Goal: Information Seeking & Learning: Learn about a topic

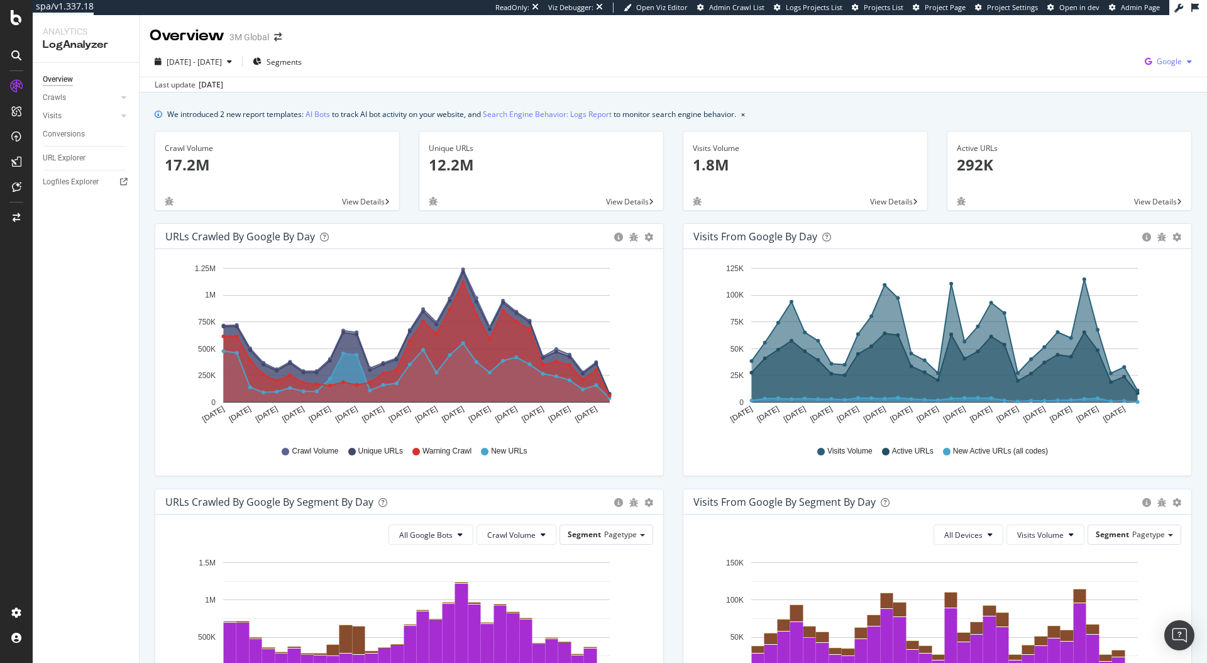
click at [1142, 64] on icon "button" at bounding box center [1148, 62] width 17 height 18
click at [1147, 177] on span "Other AI Bots" at bounding box center [1168, 179] width 47 height 11
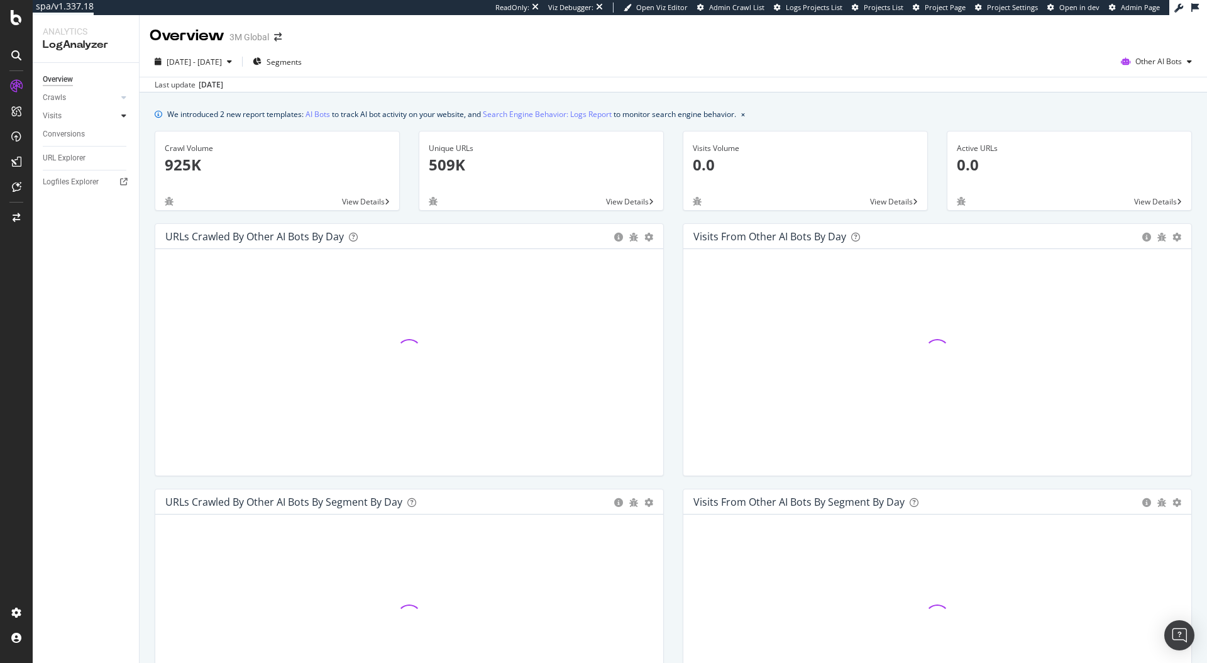
click at [124, 118] on icon at bounding box center [123, 116] width 5 height 8
click at [72, 181] on div "HTTP Codes" at bounding box center [69, 183] width 43 height 13
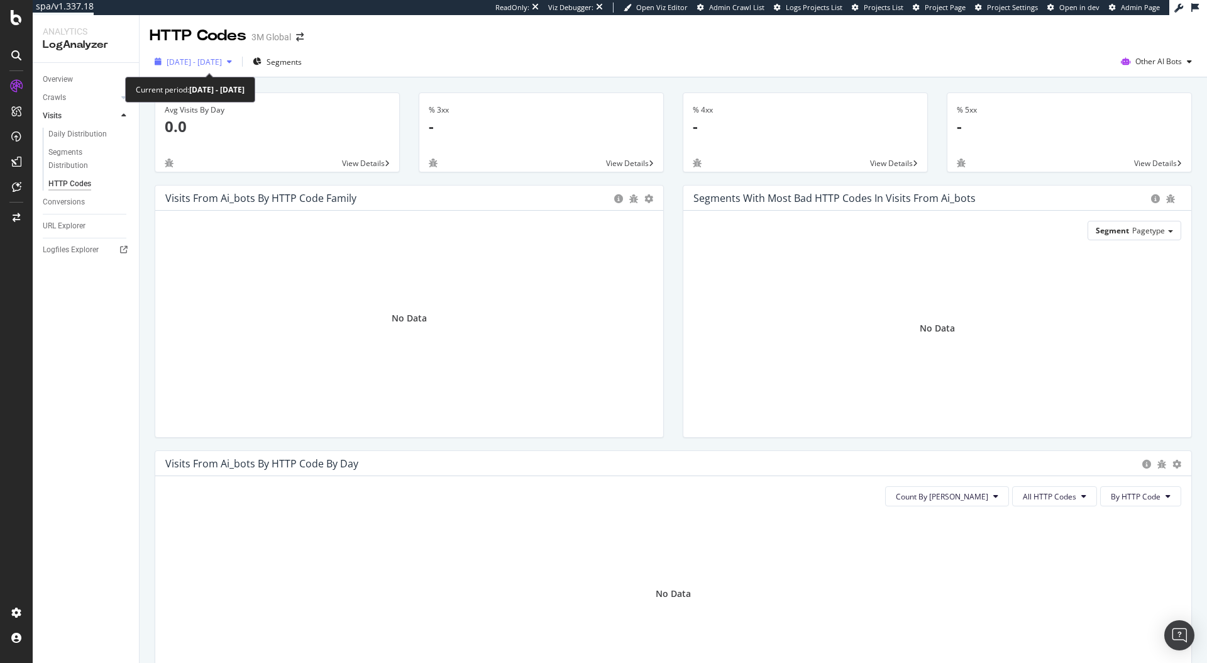
click at [219, 60] on span "2025 Aug. 10th - Sep. 8th" at bounding box center [194, 62] width 55 height 11
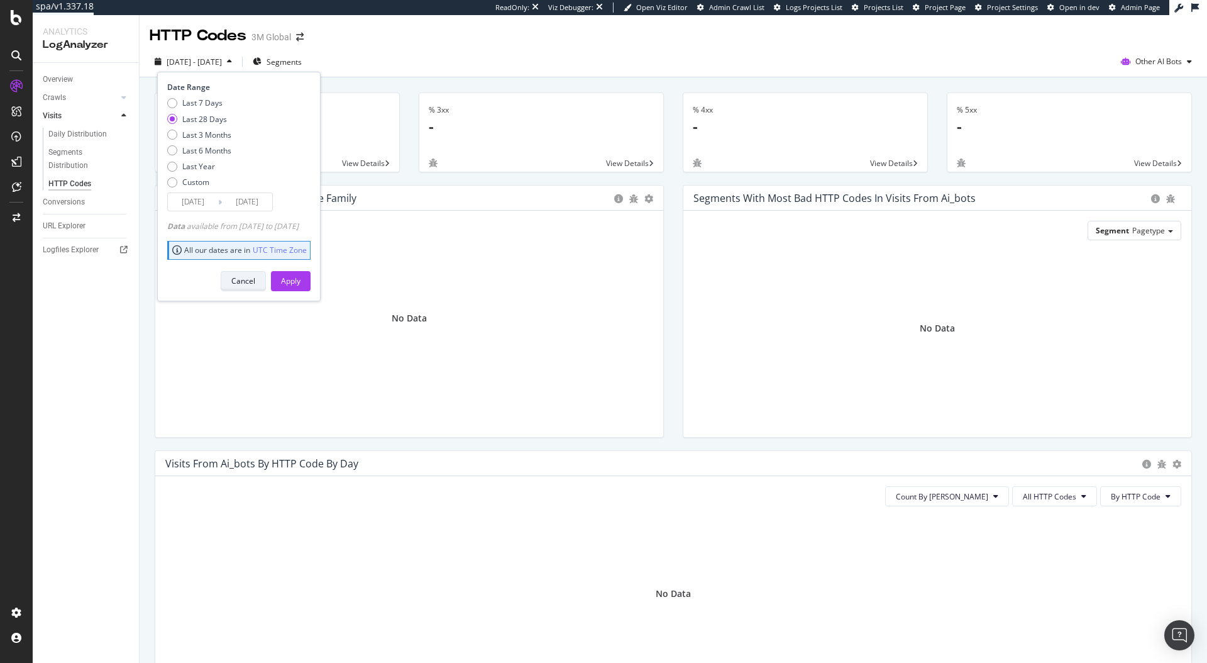
click at [266, 280] on button "Cancel" at bounding box center [243, 281] width 45 height 20
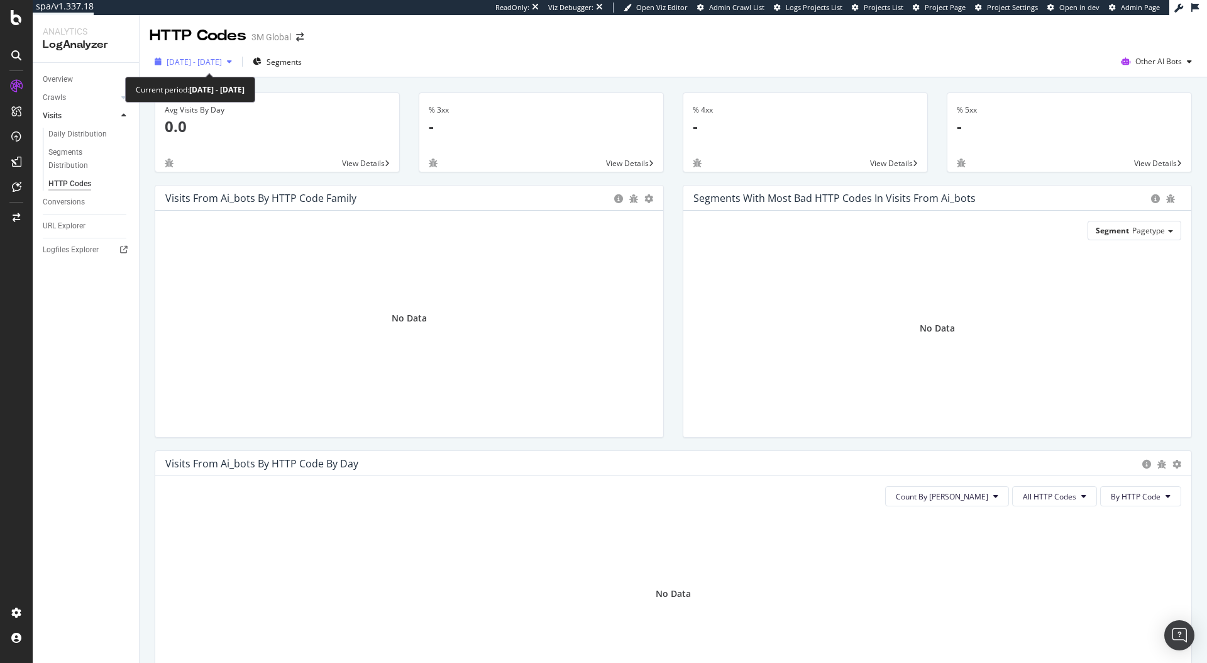
click at [209, 64] on span "2025 Aug. 10th - Sep. 8th" at bounding box center [194, 62] width 55 height 11
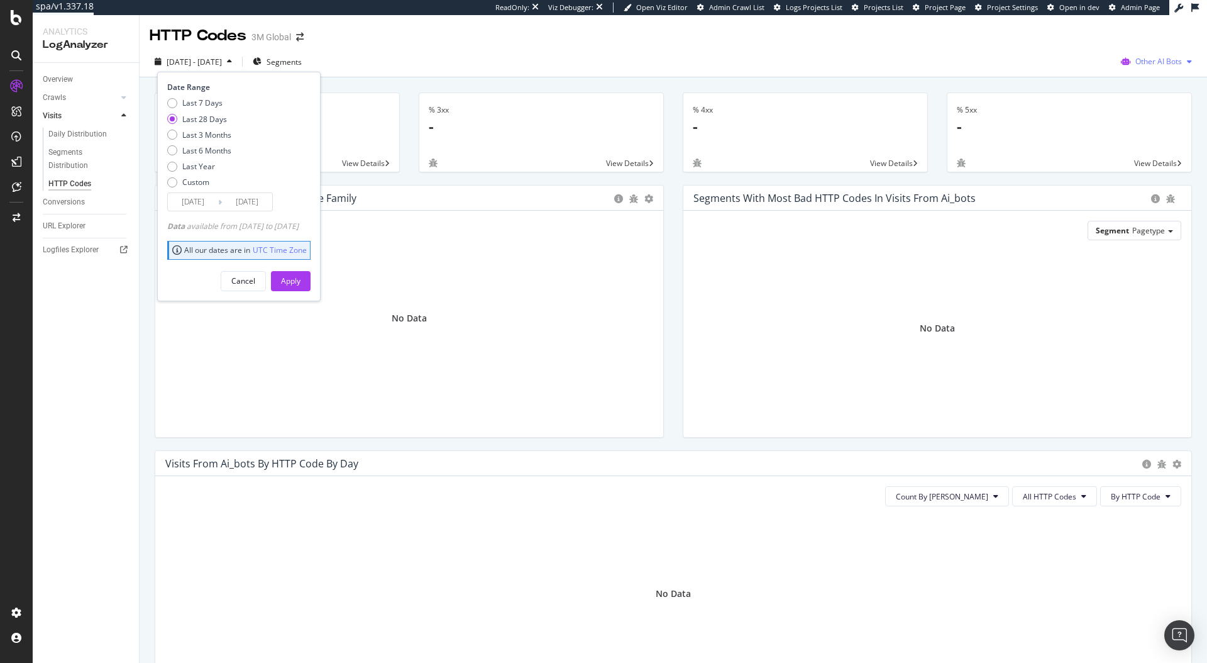
click at [1135, 57] on span "Other AI Bots" at bounding box center [1158, 61] width 47 height 11
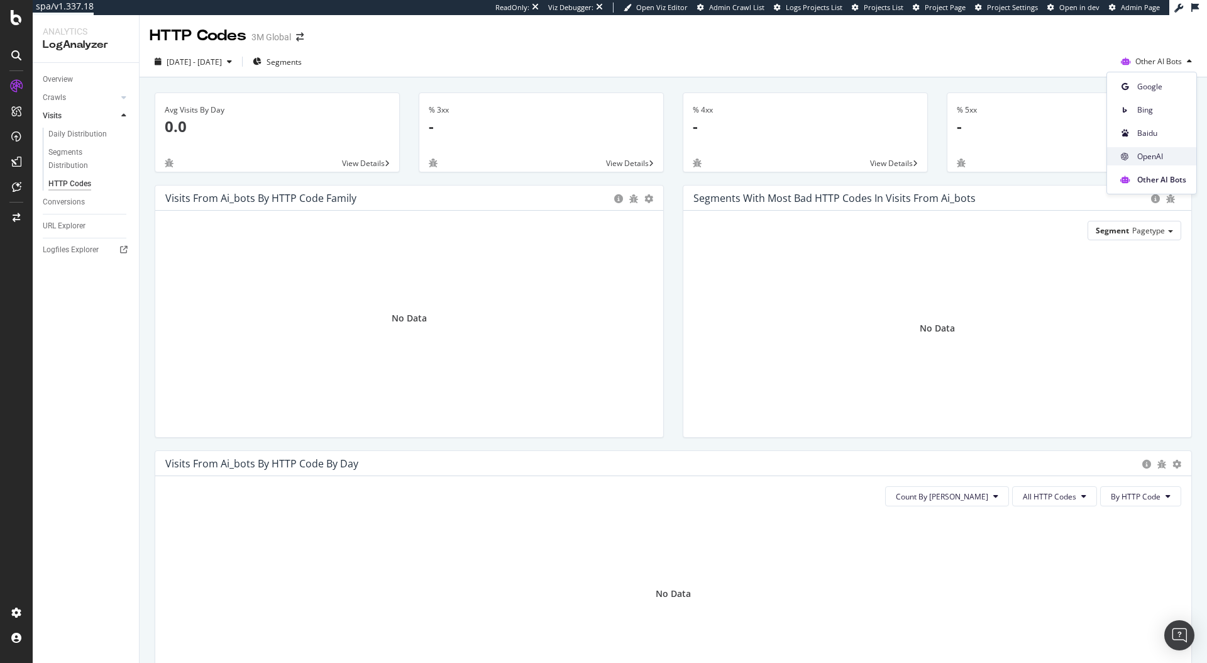
click at [1131, 150] on span at bounding box center [1124, 156] width 15 height 15
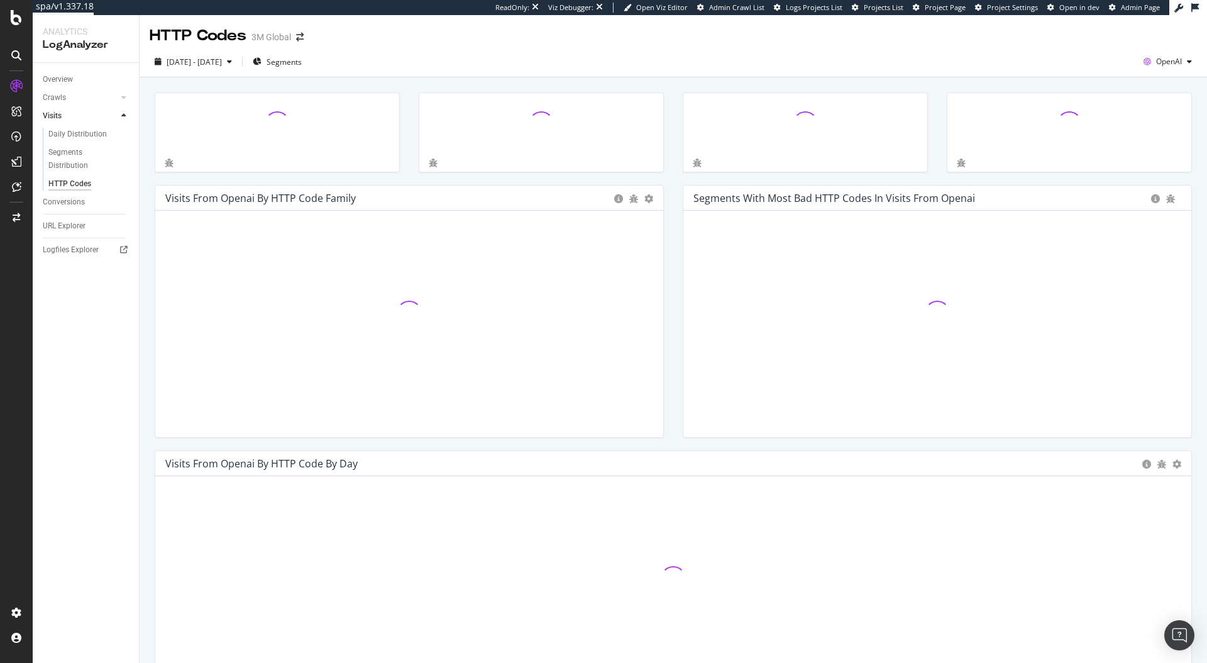
click at [817, 49] on div "2025 Aug. 10th - Sep. 8th Segments OpenAI" at bounding box center [673, 62] width 1067 height 31
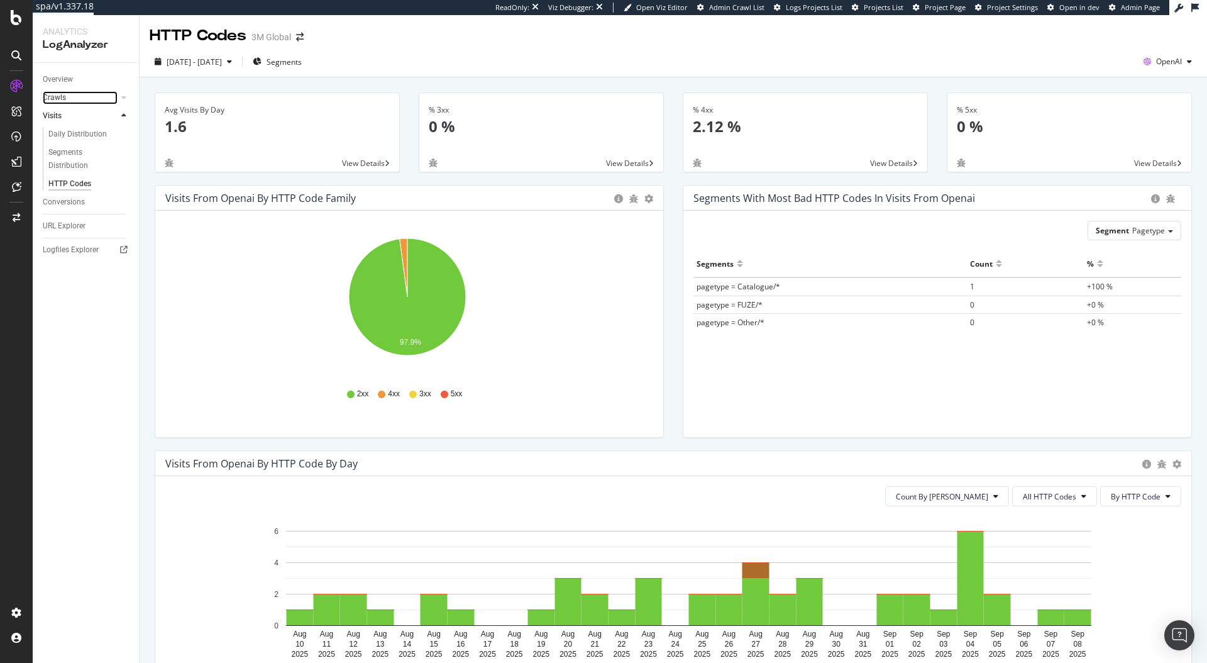
click at [82, 99] on link "Crawls" at bounding box center [80, 97] width 75 height 13
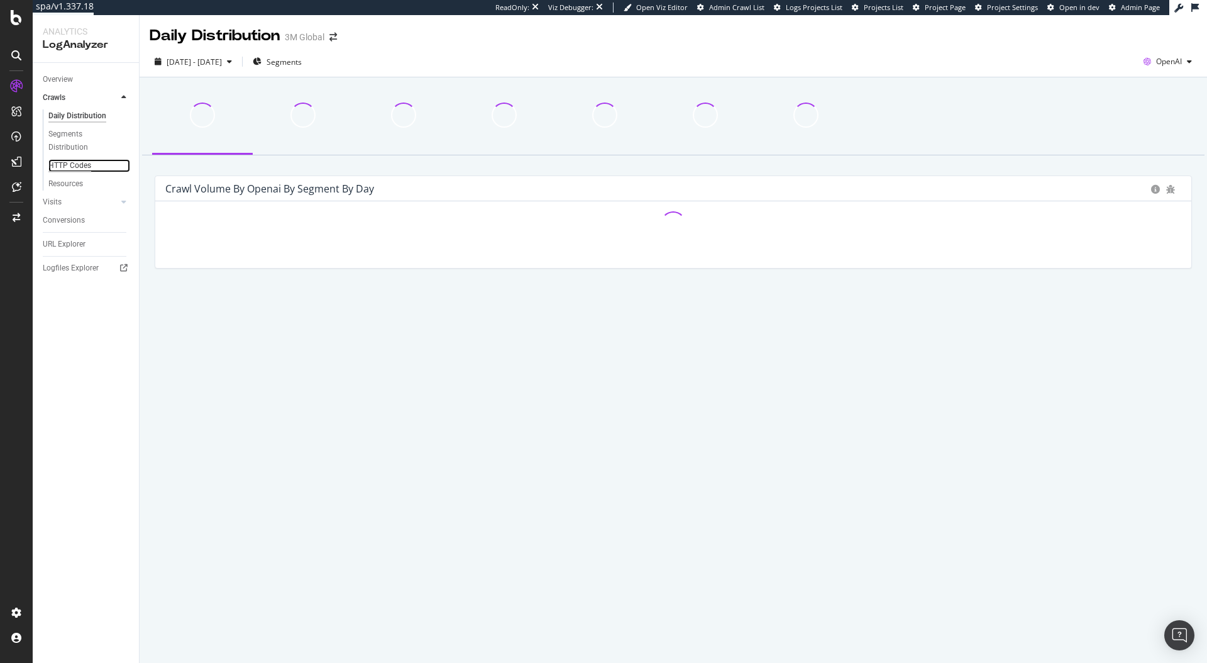
click at [71, 162] on div "HTTP Codes" at bounding box center [69, 165] width 43 height 13
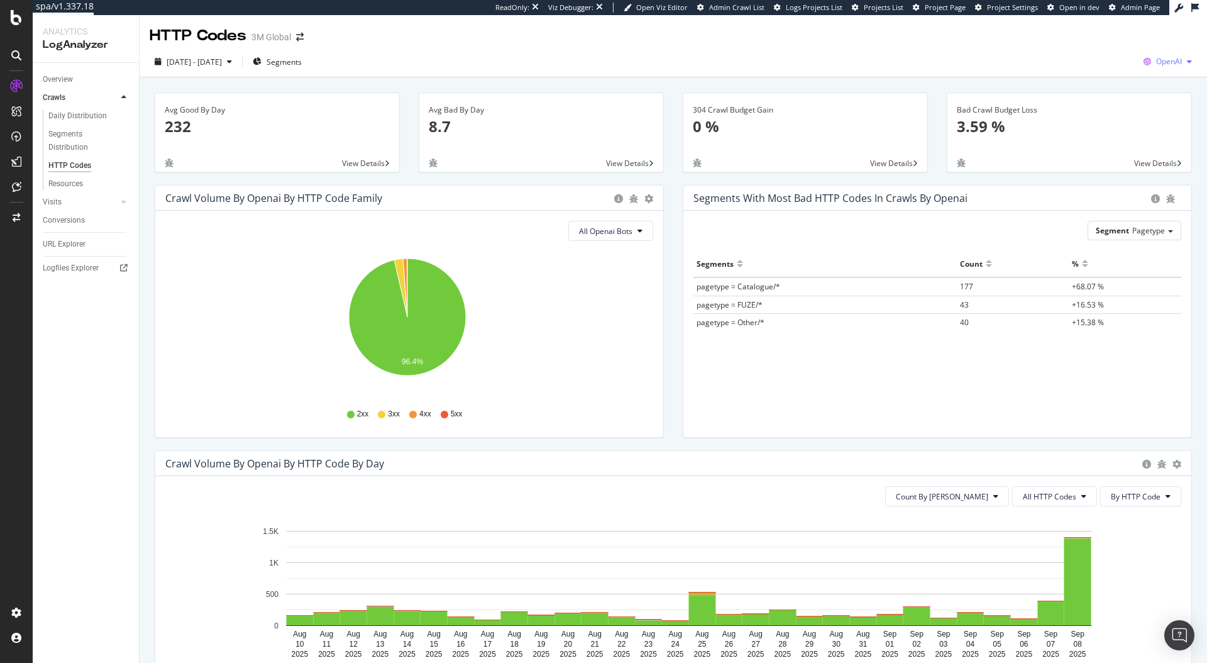
click at [1163, 65] on span "OpenAI" at bounding box center [1169, 61] width 26 height 11
click at [1160, 185] on span "Other AI Bots" at bounding box center [1168, 179] width 47 height 11
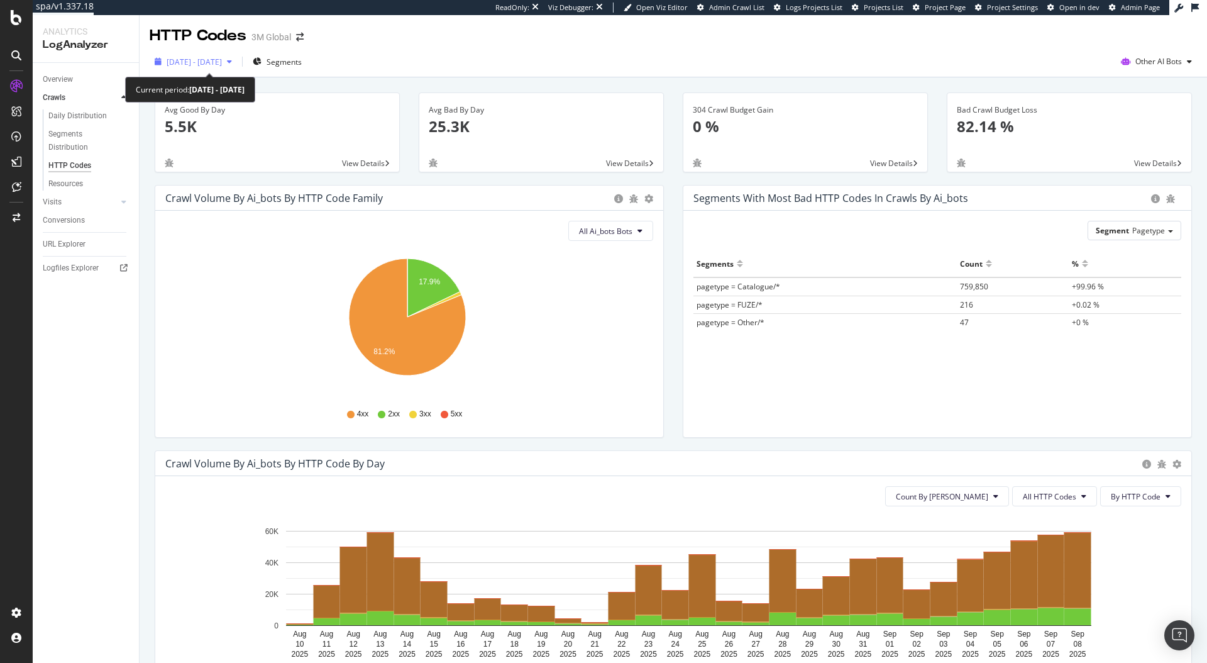
click at [237, 56] on div "2025 Aug. 10th - Sep. 8th" at bounding box center [193, 61] width 87 height 19
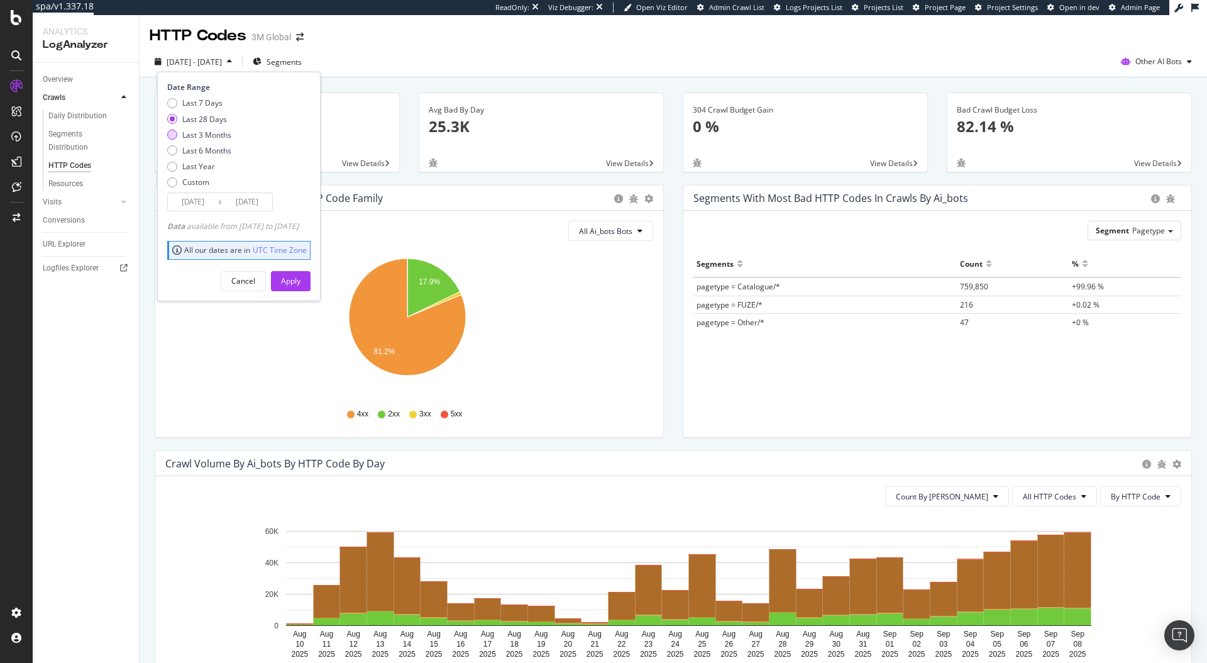
click at [224, 138] on div "Last 3 Months" at bounding box center [206, 134] width 49 height 11
type input "2025/06/09"
click at [300, 278] on div "Apply" at bounding box center [290, 280] width 19 height 11
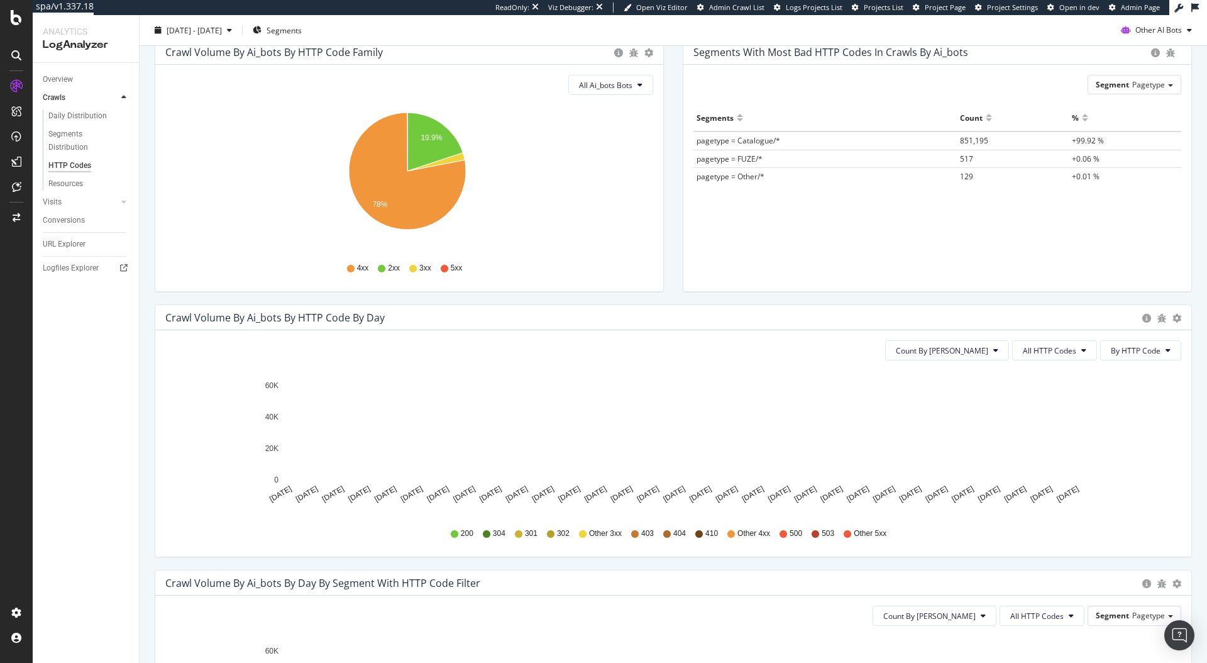
scroll to position [162, 0]
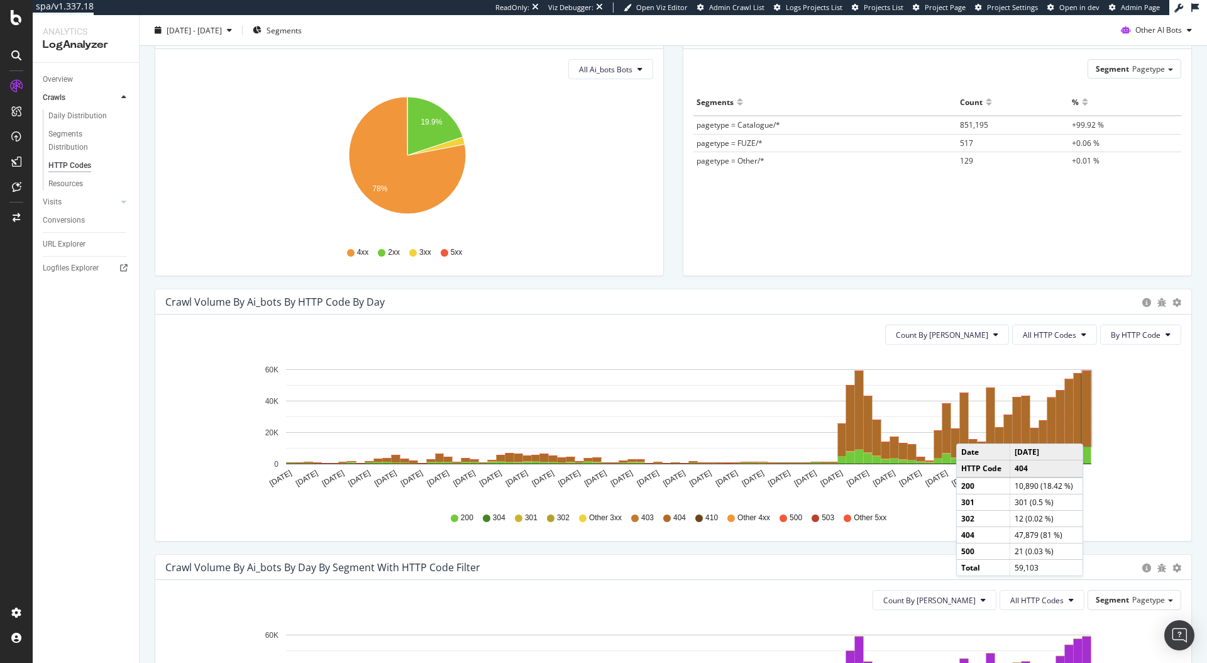
click at [1086, 431] on rect "A chart." at bounding box center [1086, 408] width 9 height 75
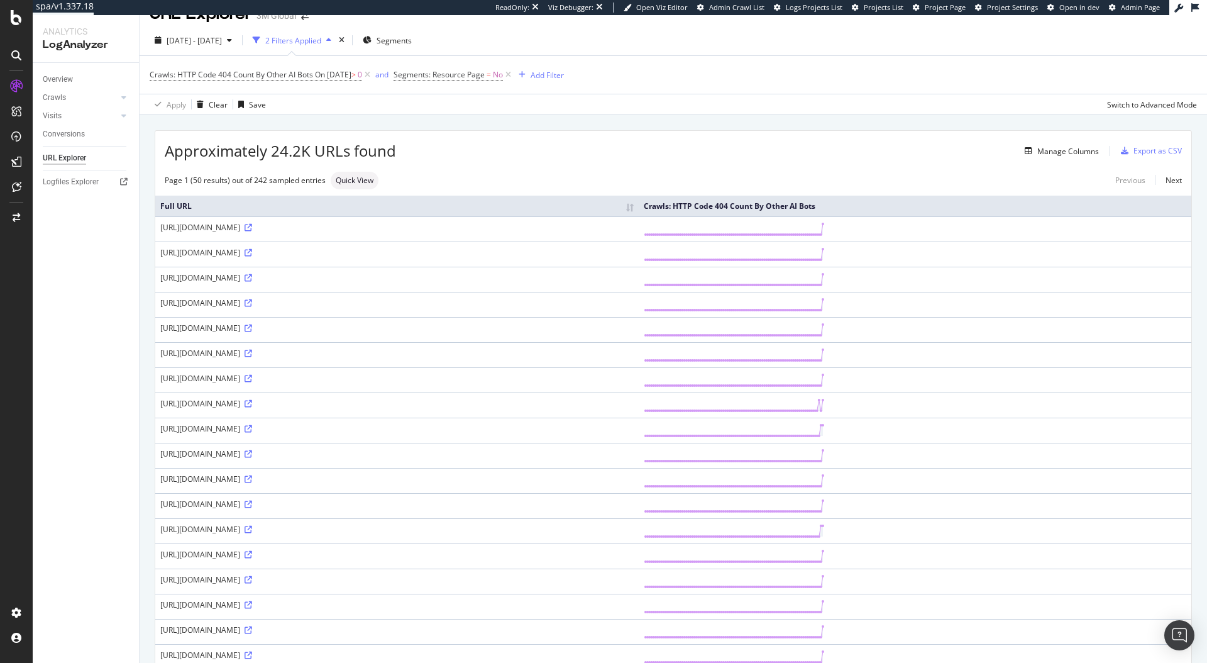
scroll to position [18, 0]
click at [550, 164] on div "Approximately 24.2K URLs found Manage Columns Export as CSV" at bounding box center [673, 149] width 1036 height 31
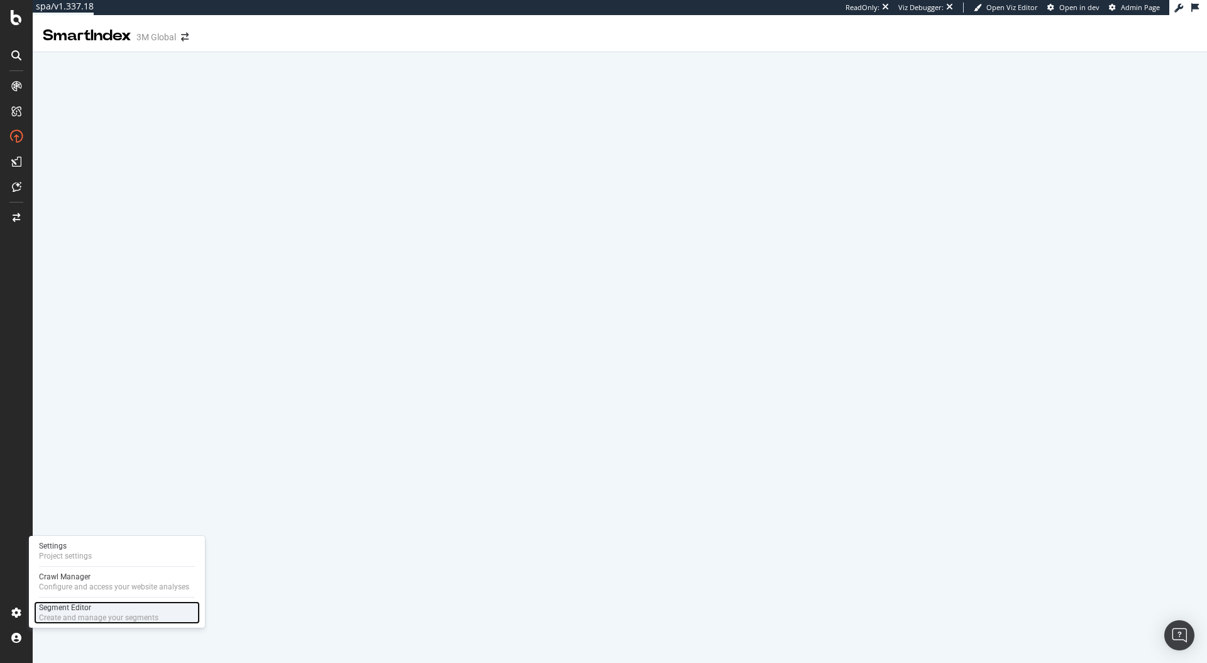
click at [86, 620] on div "Create and manage your segments" at bounding box center [98, 617] width 119 height 10
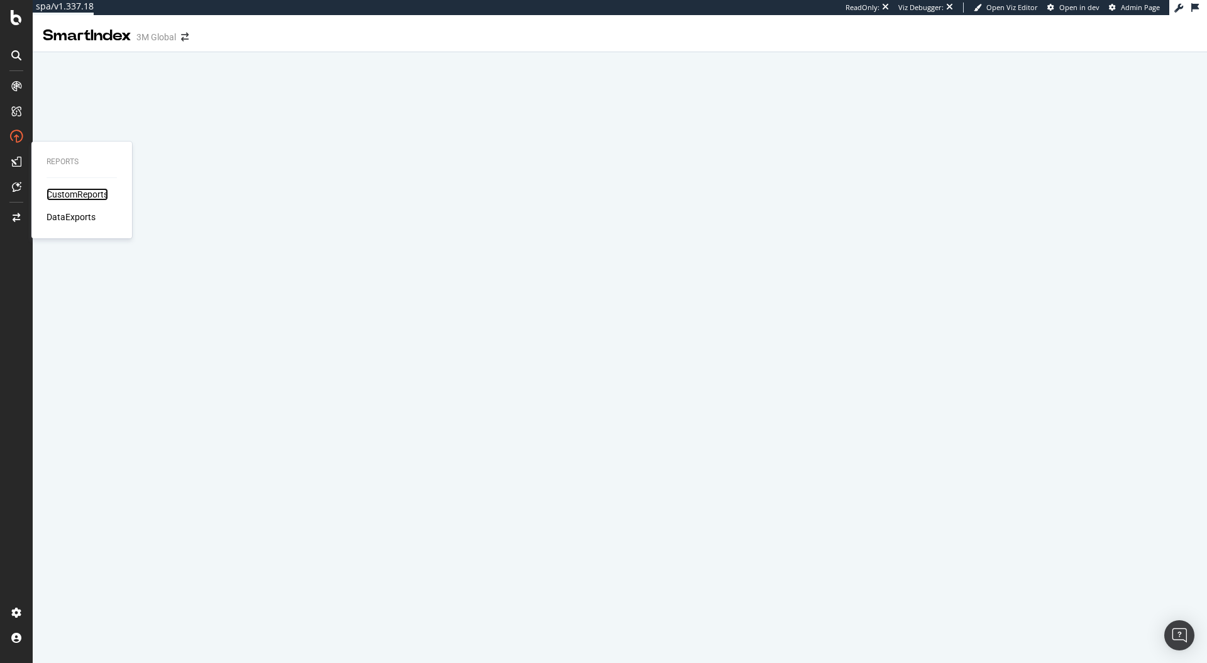
click at [60, 194] on div "CustomReports" at bounding box center [78, 194] width 62 height 13
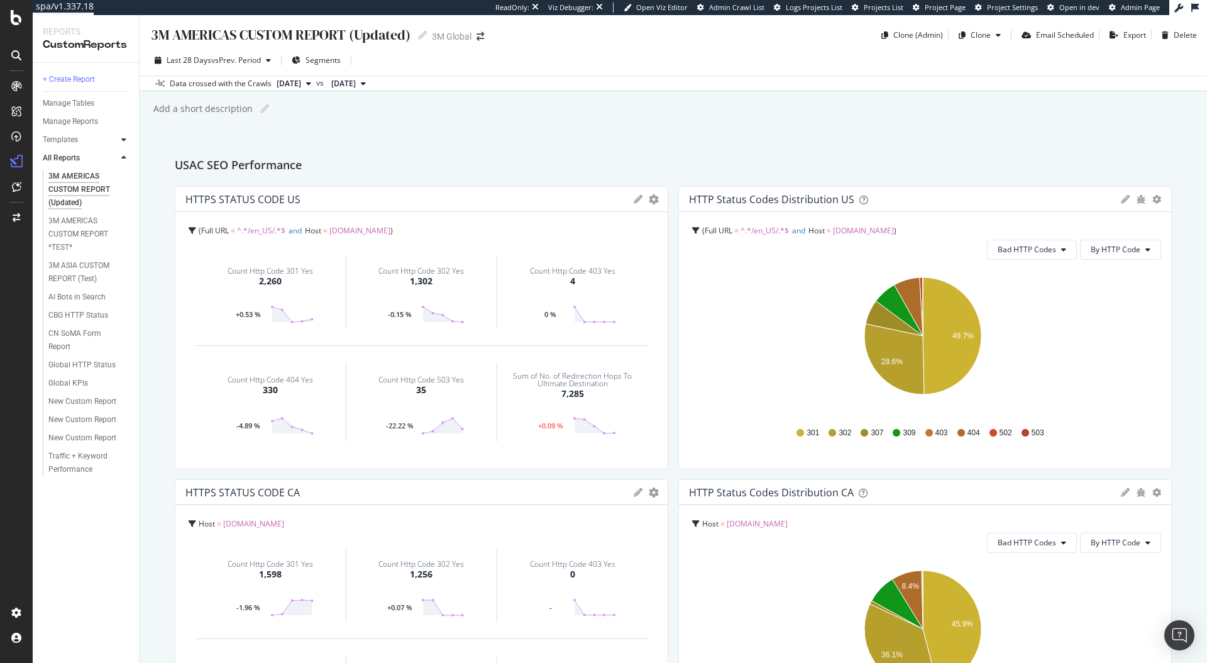
click at [122, 137] on icon at bounding box center [123, 140] width 5 height 8
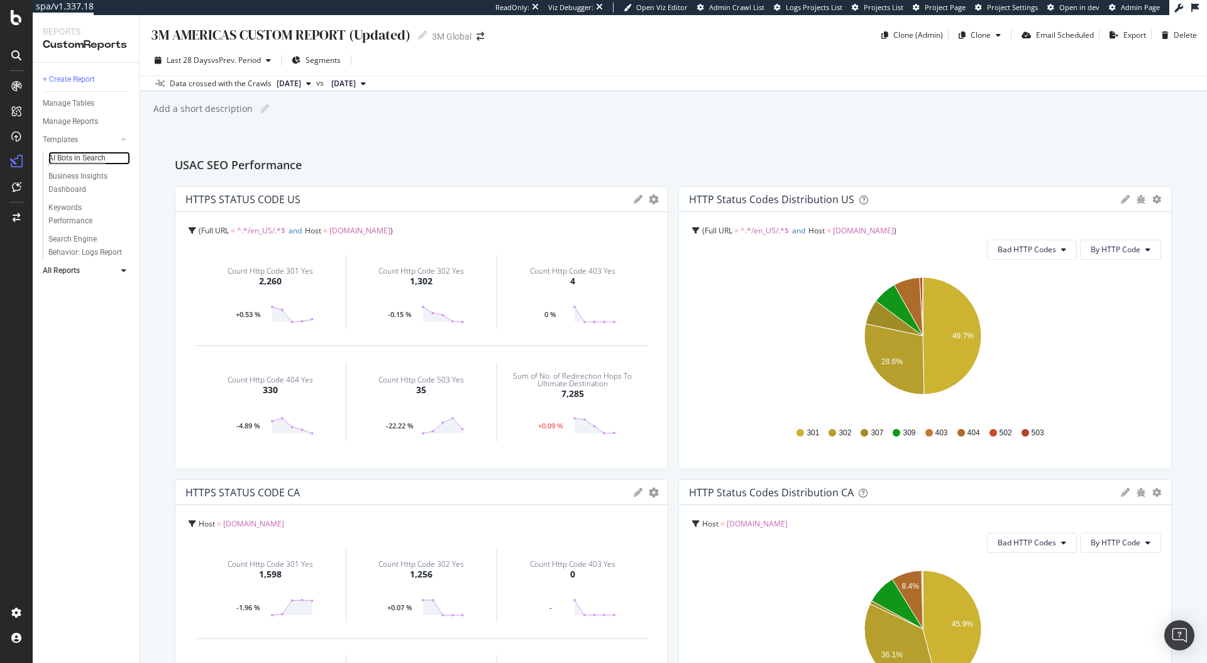
click at [63, 155] on div "AI Bots in Search" at bounding box center [76, 157] width 57 height 13
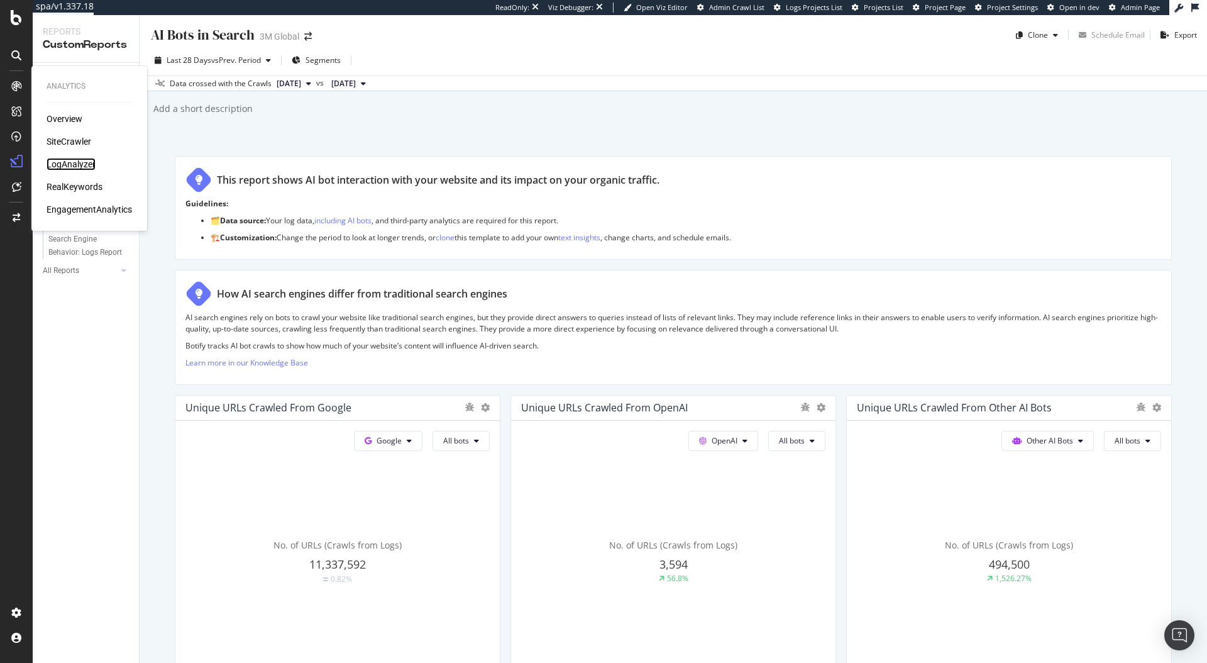
click at [77, 162] on div "LogAnalyzer" at bounding box center [71, 164] width 49 height 13
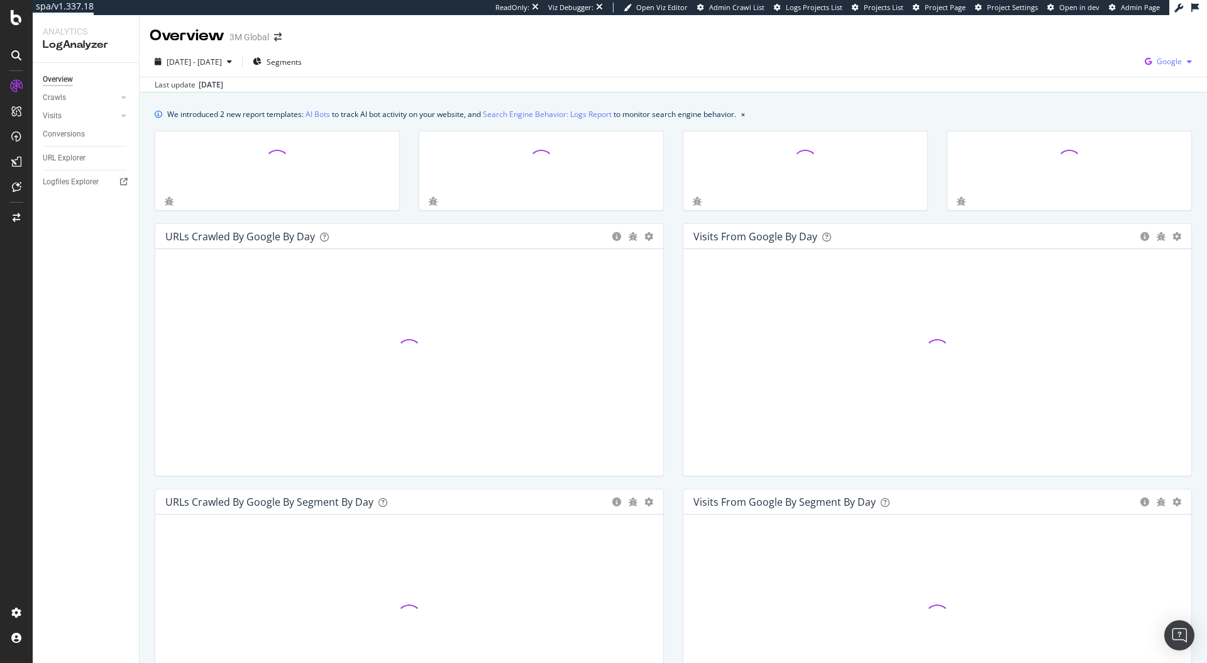
click at [1182, 58] on div "button" at bounding box center [1189, 62] width 15 height 8
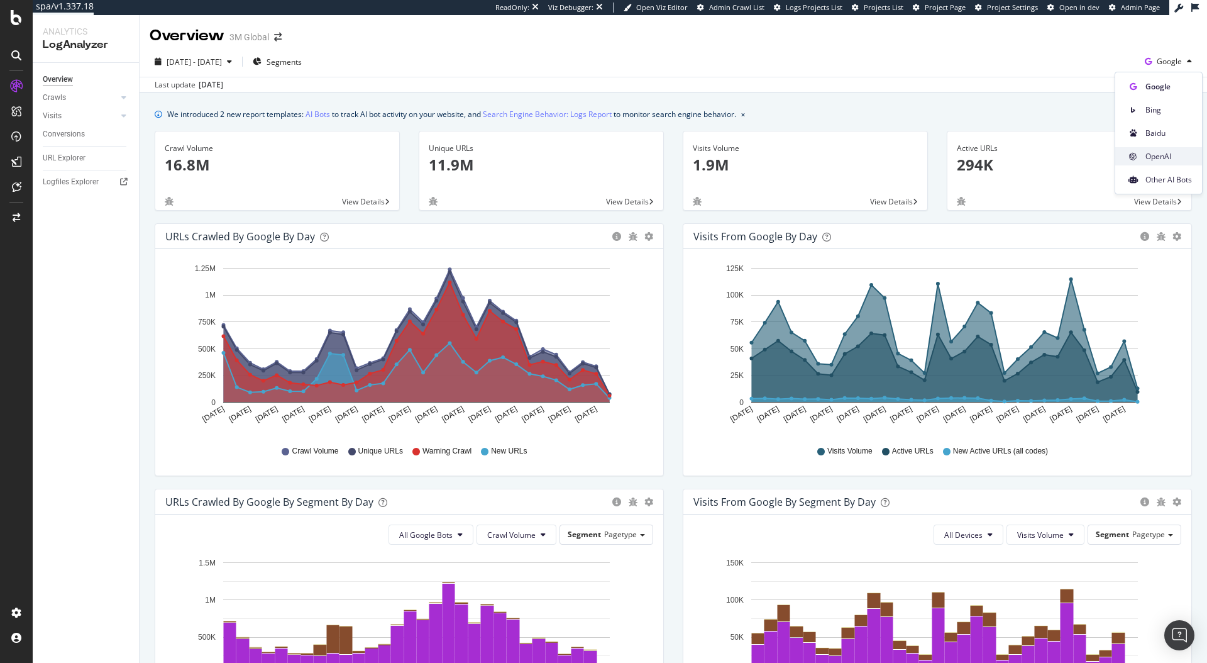
click at [1172, 154] on span "OpenAI" at bounding box center [1168, 156] width 47 height 11
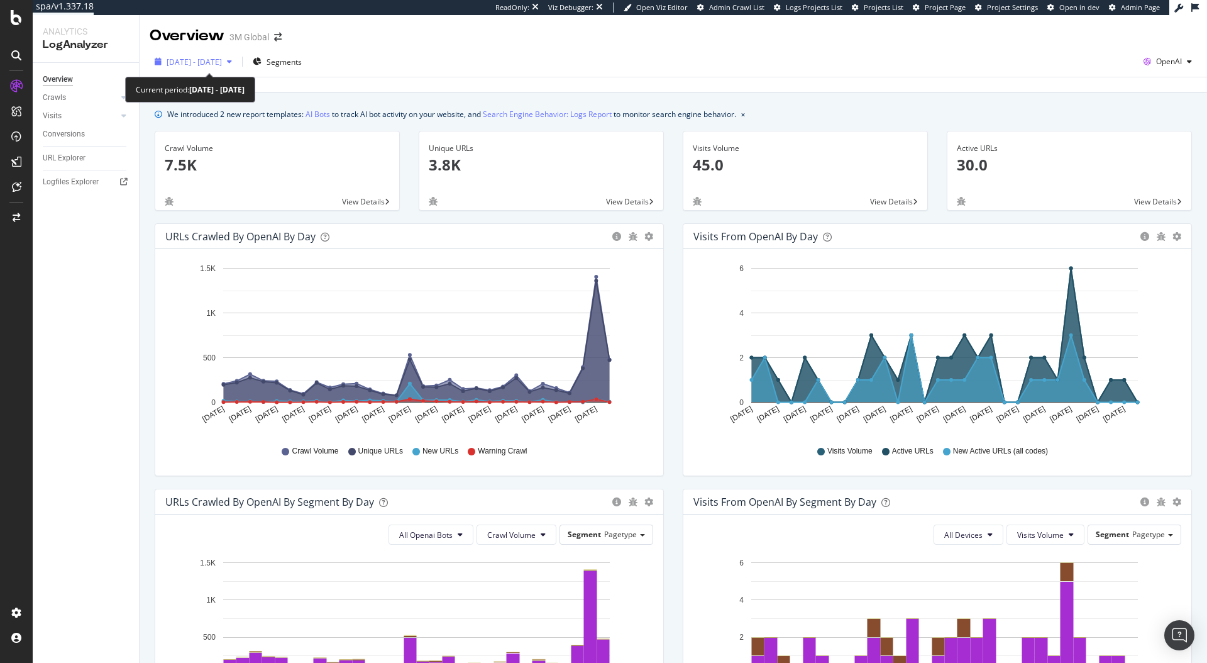
click at [222, 57] on span "2025 Aug. 11th - Sep. 9th" at bounding box center [194, 62] width 55 height 11
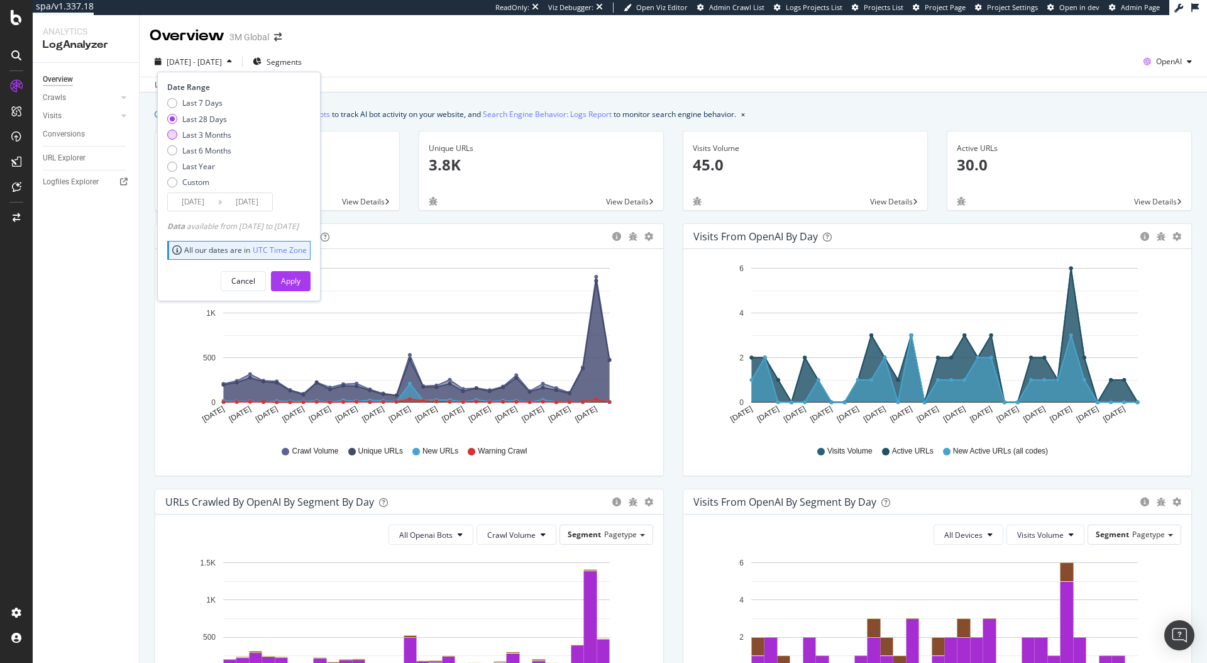
click at [217, 133] on div "Last 3 Months" at bounding box center [206, 134] width 49 height 11
type input "2025/06/10"
click at [311, 280] on button "Apply" at bounding box center [291, 281] width 40 height 20
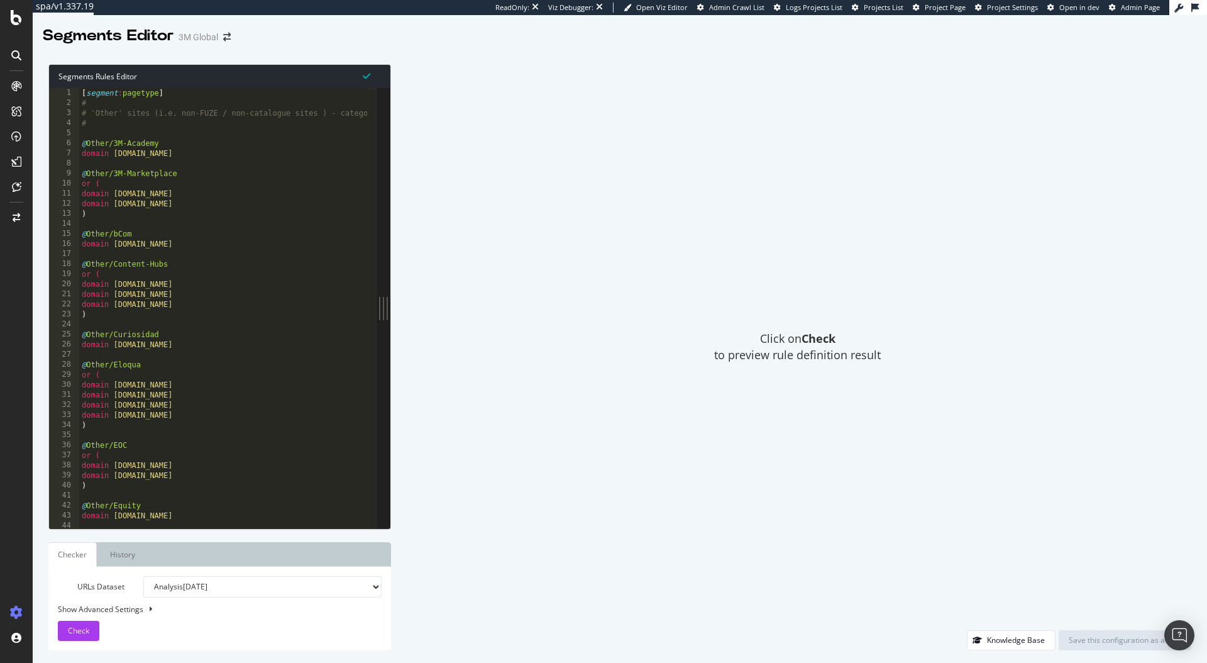
type textarea "domain www.klebeprofi.net"
click at [268, 289] on div "[ segment : pagetype ] # # 'Other' sites (i.e. non-FUZE / non-catalogue sites )…" at bounding box center [400, 313] width 643 height 451
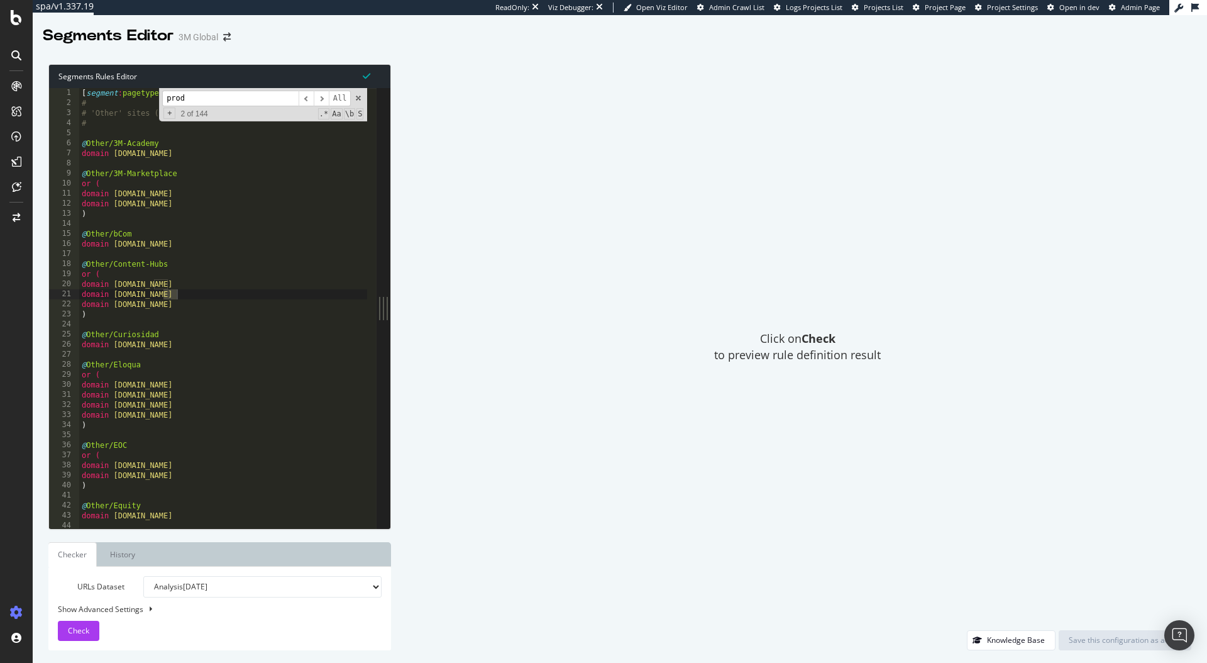
scroll to position [1064, 0]
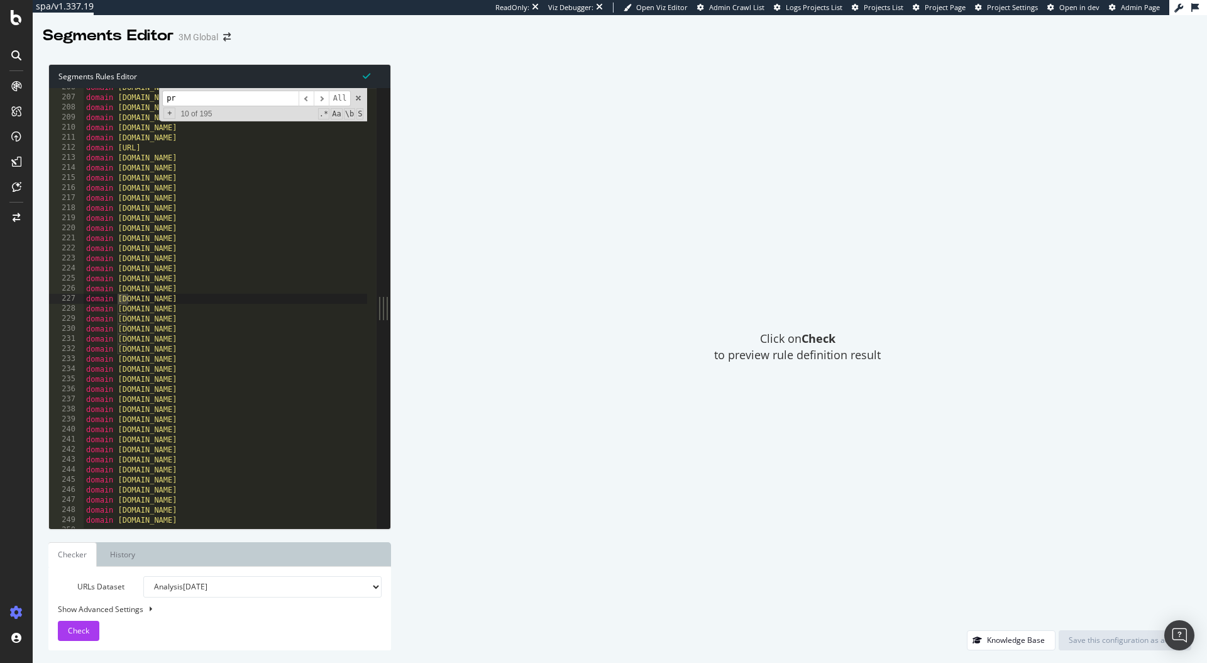
type input "p"
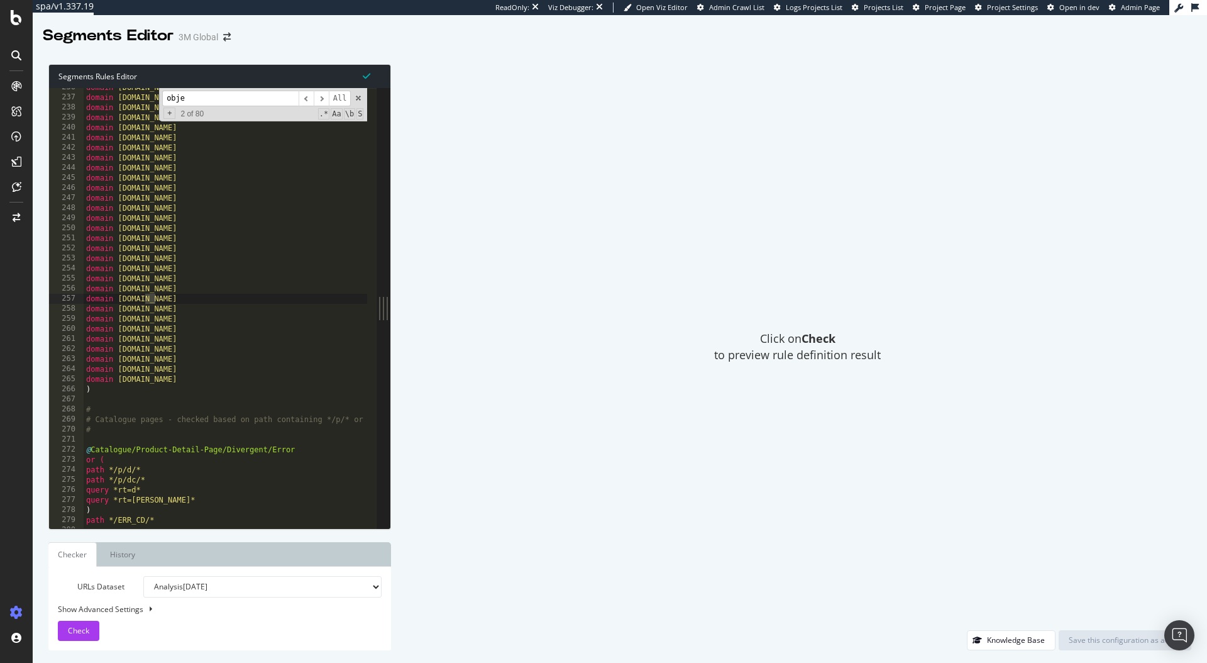
scroll to position [8527, 0]
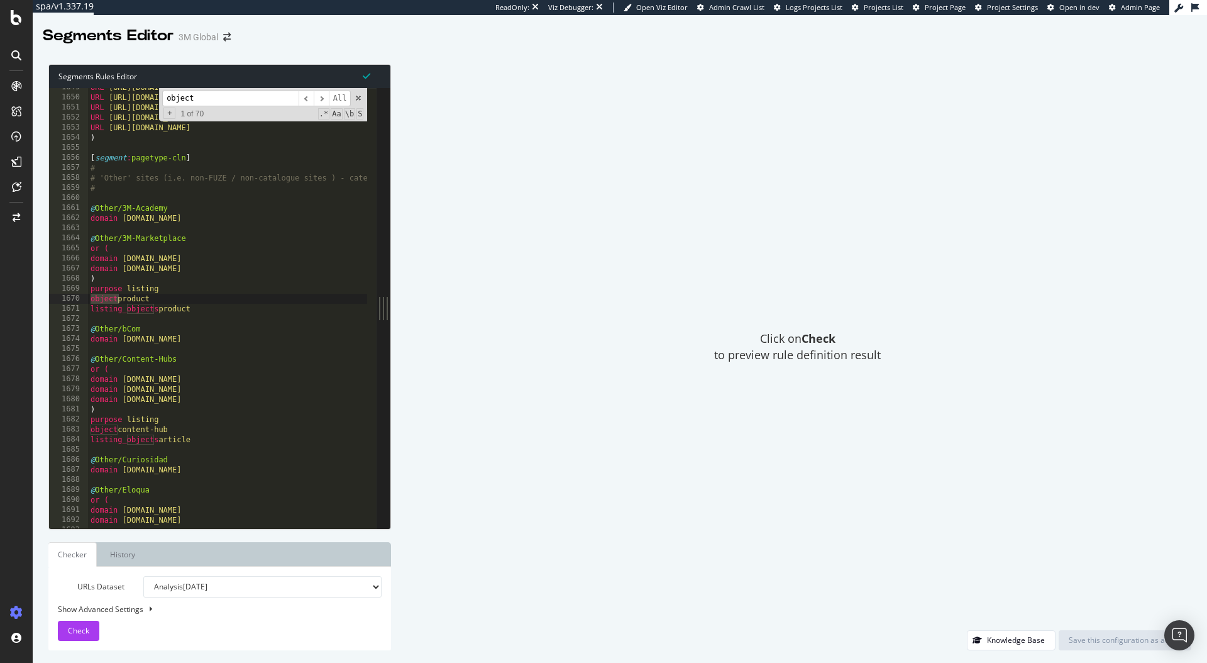
type input "object"
click at [158, 277] on div "URL https://www.3m.com/3M/en_US/medical-us/surgical-drapes/ URL https://www.3m.…" at bounding box center [409, 307] width 643 height 451
click at [117, 242] on div "URL https://www.3m.com/3M/en_US/medical-us/surgical-drapes/ URL https://www.3m.…" at bounding box center [409, 307] width 643 height 451
drag, startPoint x: 118, startPoint y: 286, endPoint x: 185, endPoint y: 311, distance: 71.8
click at [185, 311] on div "URL https://www.3m.com/3M/en_US/medical-us/surgical-drapes/ URL https://www.3m.…" at bounding box center [409, 307] width 643 height 451
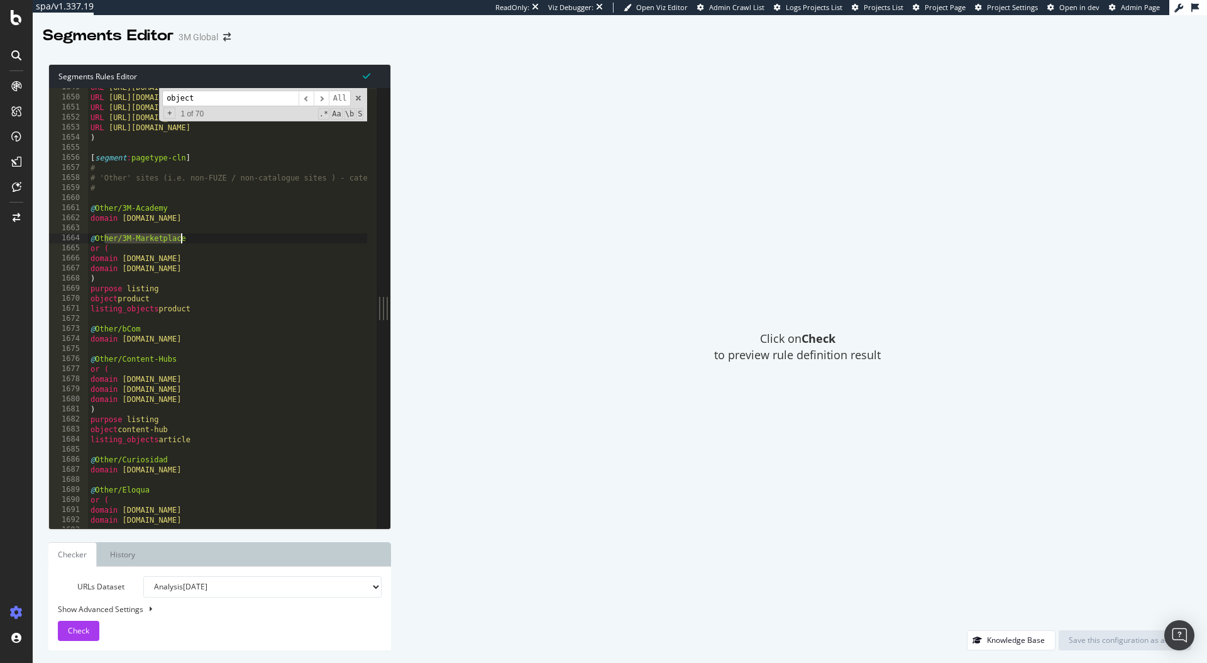
drag, startPoint x: 102, startPoint y: 236, endPoint x: 183, endPoint y: 238, distance: 80.5
click at [183, 238] on div "URL https://www.3m.com/3M/en_US/medical-us/surgical-drapes/ URL https://www.3m.…" at bounding box center [409, 307] width 643 height 451
click at [203, 250] on div "URL https://www.3m.com/3M/en_US/medical-us/surgical-drapes/ URL https://www.3m.…" at bounding box center [409, 307] width 643 height 451
click at [190, 270] on div "URL https://www.3m.com/3M/en_US/medical-us/surgical-drapes/ URL https://www.3m.…" at bounding box center [409, 307] width 643 height 451
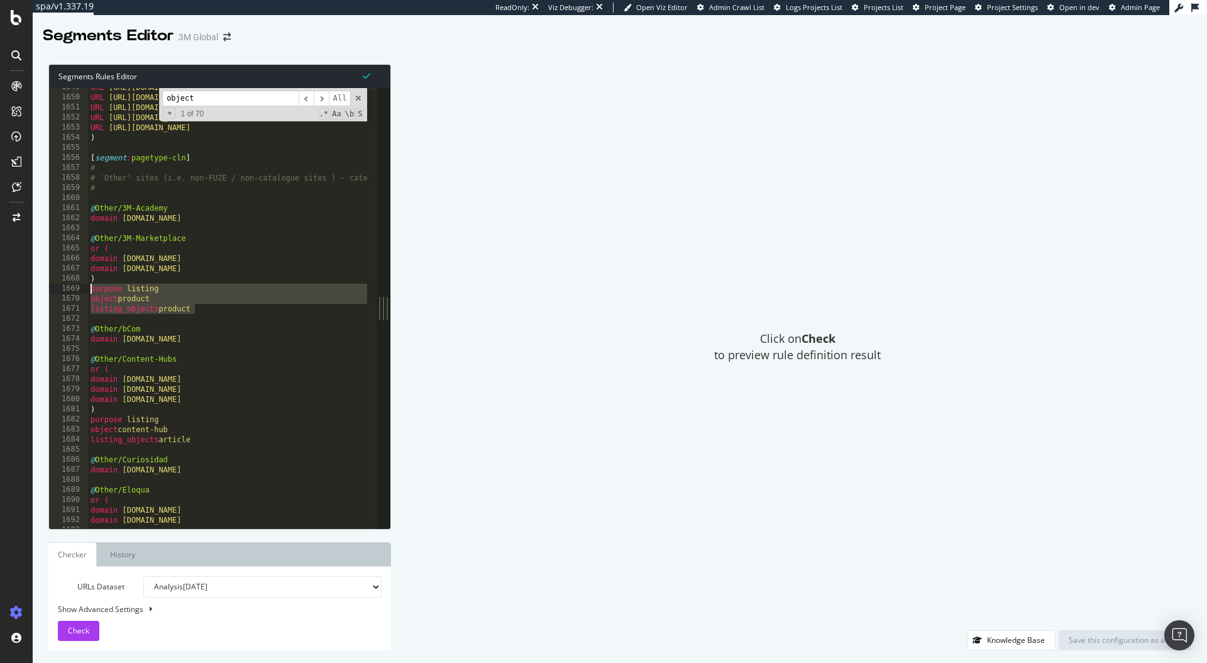
drag, startPoint x: 214, startPoint y: 312, endPoint x: 62, endPoint y: 285, distance: 153.9
click at [62, 285] on div "domain shop.3m.com.tw 1649 1650 1651 1652 1653 1654 1655 1656 1657 1658 1659 16…" at bounding box center [212, 308] width 327 height 440
click at [126, 257] on div "URL https://www.3m.com/3M/en_US/medical-us/surgical-drapes/ URL https://www.3m.…" at bounding box center [409, 307] width 643 height 451
click at [361, 99] on span at bounding box center [358, 98] width 9 height 9
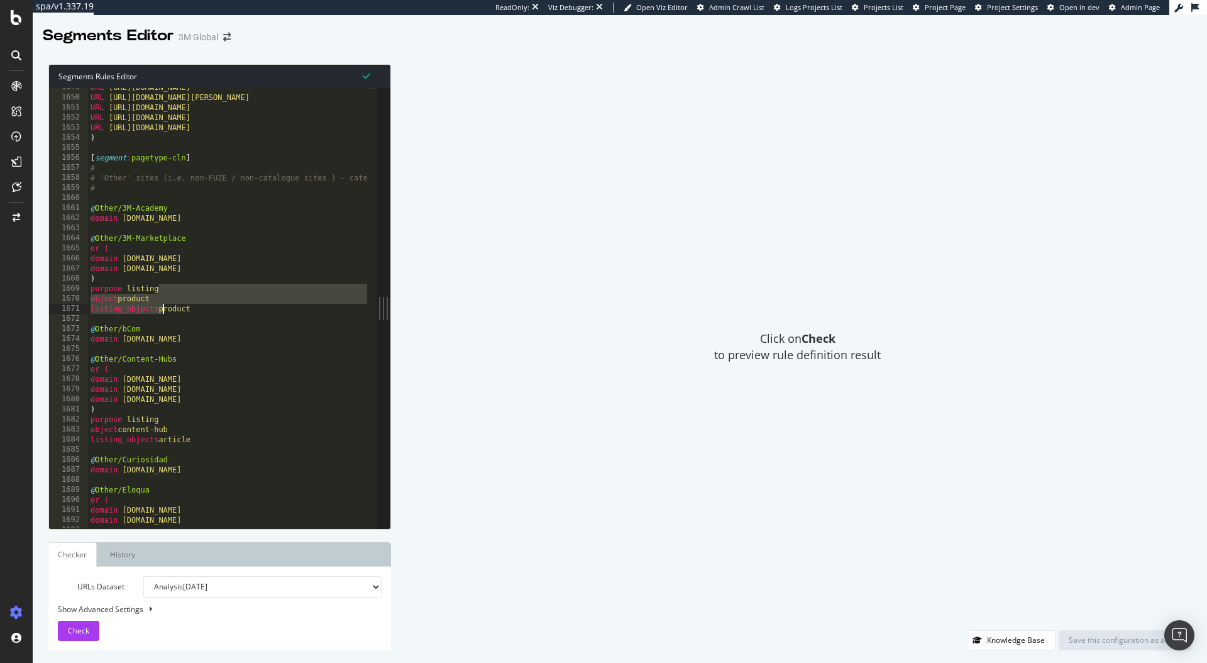
drag, startPoint x: 158, startPoint y: 292, endPoint x: 164, endPoint y: 311, distance: 20.3
click at [164, 311] on div "URL https://www.3m.com/3M/en_US/medical-us/surgical-drapes/ URL https://www.3m.…" at bounding box center [409, 307] width 643 height 451
click at [142, 311] on div "URL https://www.3m.com/3M/en_US/medical-us/surgical-drapes/ URL https://www.3m.…" at bounding box center [409, 307] width 643 height 451
drag, startPoint x: 106, startPoint y: 236, endPoint x: 148, endPoint y: 236, distance: 41.5
click at [148, 236] on div "URL https://www.3m.com/3M/en_US/medical-us/surgical-drapes/ URL https://www.3m.…" at bounding box center [409, 307] width 643 height 451
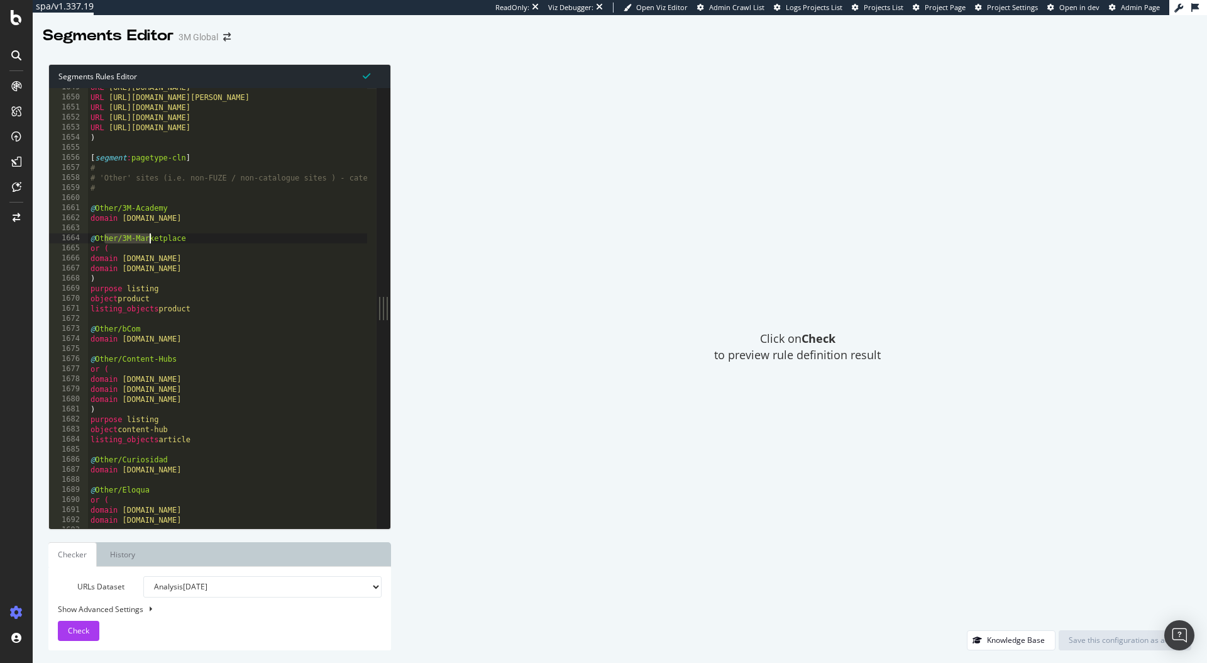
click at [148, 236] on div "URL https://www.3m.com/3M/en_US/medical-us/surgical-drapes/ URL https://www.3m.…" at bounding box center [409, 307] width 643 height 451
drag, startPoint x: 130, startPoint y: 292, endPoint x: 179, endPoint y: 313, distance: 52.9
click at [179, 313] on div "URL https://www.3m.com/3M/en_US/medical-us/surgical-drapes/ URL https://www.3m.…" at bounding box center [409, 307] width 643 height 451
click at [130, 307] on div "URL https://www.3m.com/3M/en_US/medical-us/surgical-drapes/ URL https://www.3m.…" at bounding box center [409, 307] width 643 height 451
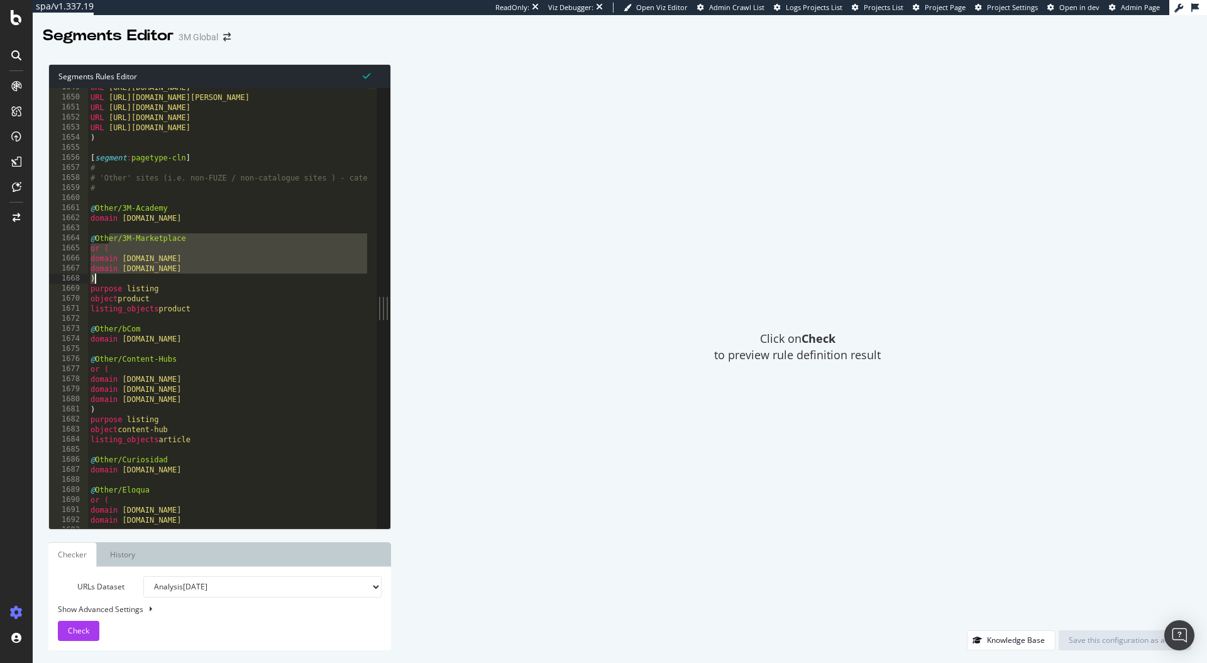
drag, startPoint x: 107, startPoint y: 240, endPoint x: 143, endPoint y: 277, distance: 52.0
click at [143, 277] on div "URL https://www.3m.com/3M/en_US/medical-us/surgical-drapes/ URL https://www.3m.…" at bounding box center [409, 307] width 643 height 451
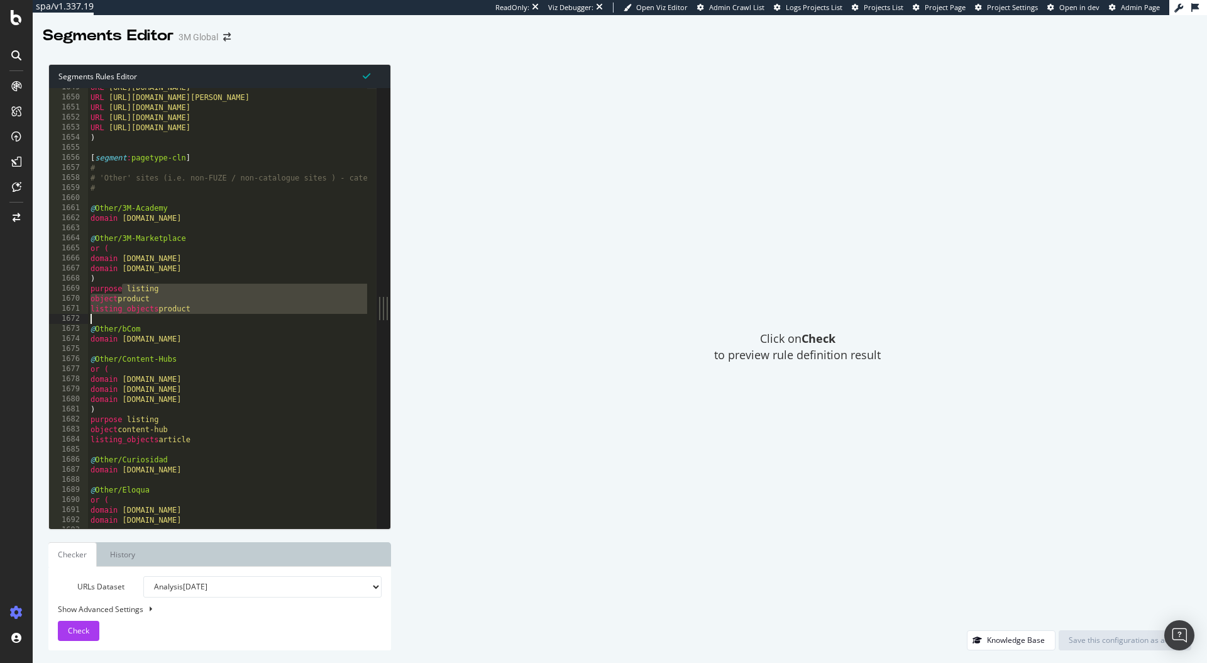
drag, startPoint x: 124, startPoint y: 290, endPoint x: 185, endPoint y: 314, distance: 65.5
click at [185, 314] on div "URL https://www.3m.com/3M/en_US/medical-us/surgical-drapes/ URL https://www.3m.…" at bounding box center [409, 307] width 643 height 451
type textarea "listing_objects product"
click at [185, 314] on div "URL https://www.3m.com/3M/en_US/medical-us/surgical-drapes/ URL https://www.3m.…" at bounding box center [409, 307] width 643 height 451
click at [123, 258] on div "URL https://www.3m.com/3M/en_US/medical-us/surgical-drapes/ URL https://www.3m.…" at bounding box center [409, 307] width 643 height 451
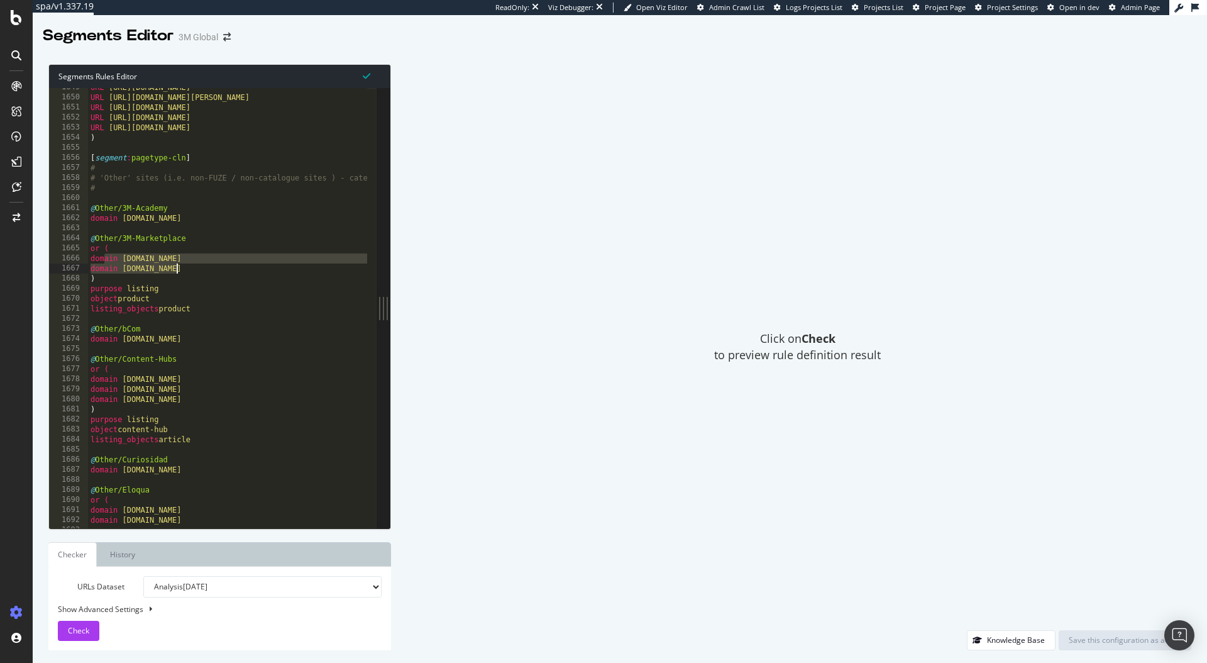
drag, startPoint x: 102, startPoint y: 258, endPoint x: 178, endPoint y: 268, distance: 76.7
click at [178, 268] on div "URL https://www.3m.com/3M/en_US/medical-us/surgical-drapes/ URL https://www.3m.…" at bounding box center [409, 307] width 643 height 451
drag, startPoint x: 119, startPoint y: 258, endPoint x: 145, endPoint y: 260, distance: 25.2
click at [145, 260] on div "URL https://www.3m.com/3M/en_US/medical-us/surgical-drapes/ URL https://www.3m.…" at bounding box center [409, 307] width 643 height 451
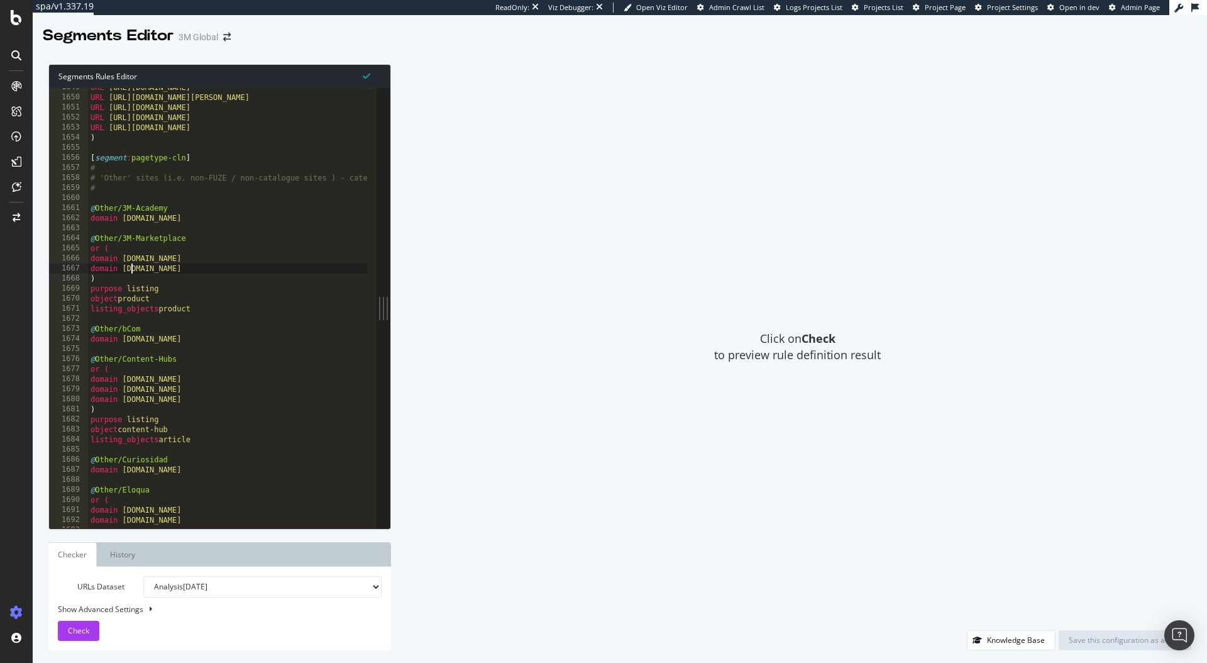
click at [133, 265] on div "URL https://www.3m.com/3M/en_US/medical-us/surgical-drapes/ URL https://www.3m.…" at bounding box center [409, 307] width 643 height 451
drag, startPoint x: 118, startPoint y: 236, endPoint x: 193, endPoint y: 239, distance: 74.9
click at [193, 239] on div "URL https://www.3m.com/3M/en_US/medical-us/surgical-drapes/ URL https://www.3m.…" at bounding box center [409, 307] width 643 height 451
drag, startPoint x: 122, startPoint y: 258, endPoint x: 180, endPoint y: 256, distance: 57.9
click at [180, 256] on div "URL https://www.3m.com/3M/en_US/medical-us/surgical-drapes/ URL https://www.3m.…" at bounding box center [409, 307] width 643 height 451
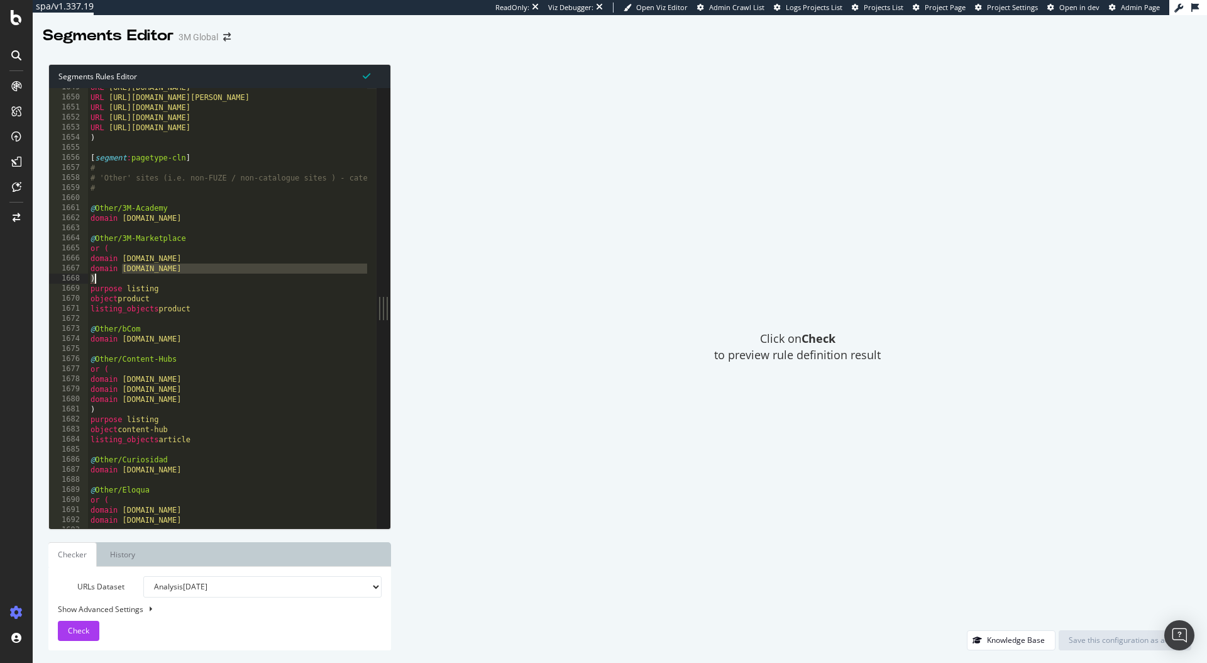
drag, startPoint x: 120, startPoint y: 270, endPoint x: 181, endPoint y: 273, distance: 61.1
click at [181, 273] on div "URL https://www.3m.com/3M/en_US/medical-us/surgical-drapes/ URL https://www.3m.…" at bounding box center [409, 307] width 643 height 451
click at [189, 255] on div "URL https://www.3m.com/3M/en_US/medical-us/surgical-drapes/ URL https://www.3m.…" at bounding box center [409, 307] width 643 height 451
drag, startPoint x: 189, startPoint y: 255, endPoint x: 126, endPoint y: 255, distance: 62.9
click at [126, 255] on div "URL https://www.3m.com/3M/en_US/medical-us/surgical-drapes/ URL https://www.3m.…" at bounding box center [409, 307] width 643 height 451
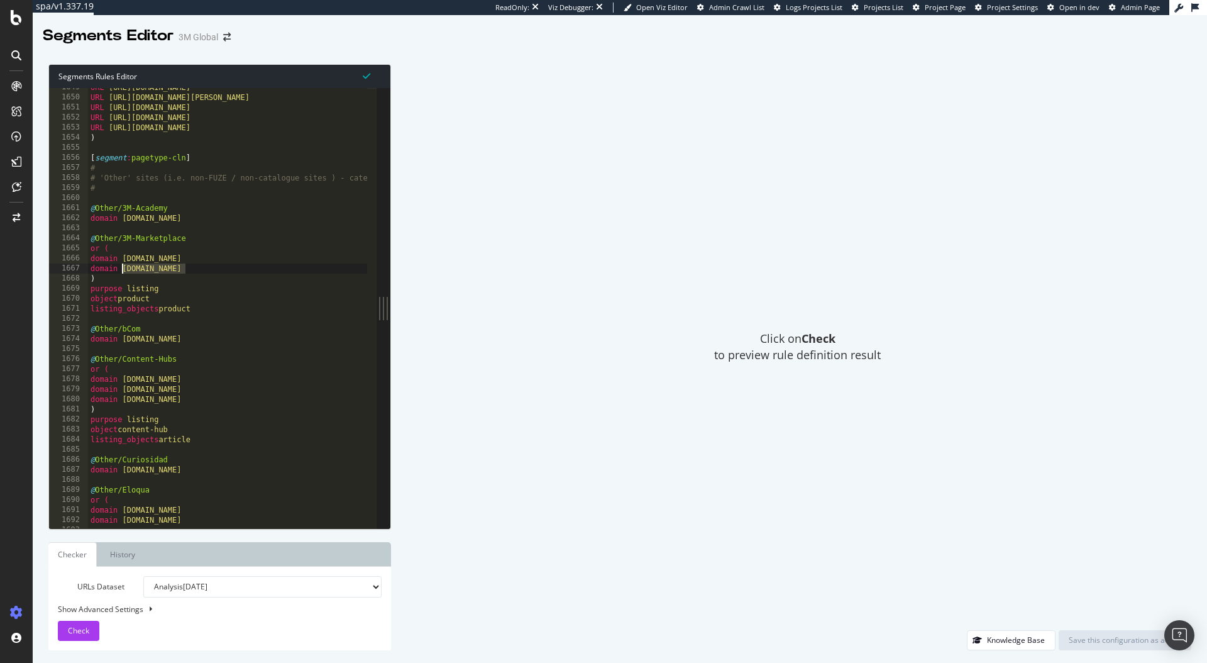
drag, startPoint x: 214, startPoint y: 272, endPoint x: 123, endPoint y: 267, distance: 91.3
click at [121, 267] on div "URL https://www.3m.com/3M/en_US/medical-us/surgical-drapes/ URL https://www.3m.…" at bounding box center [409, 307] width 643 height 451
drag, startPoint x: 143, startPoint y: 289, endPoint x: 176, endPoint y: 316, distance: 42.4
click at [177, 316] on div "URL https://www.3m.com/3M/en_US/medical-us/surgical-drapes/ URL https://www.3m.…" at bounding box center [409, 307] width 643 height 451
type textarea "listing_objects product"
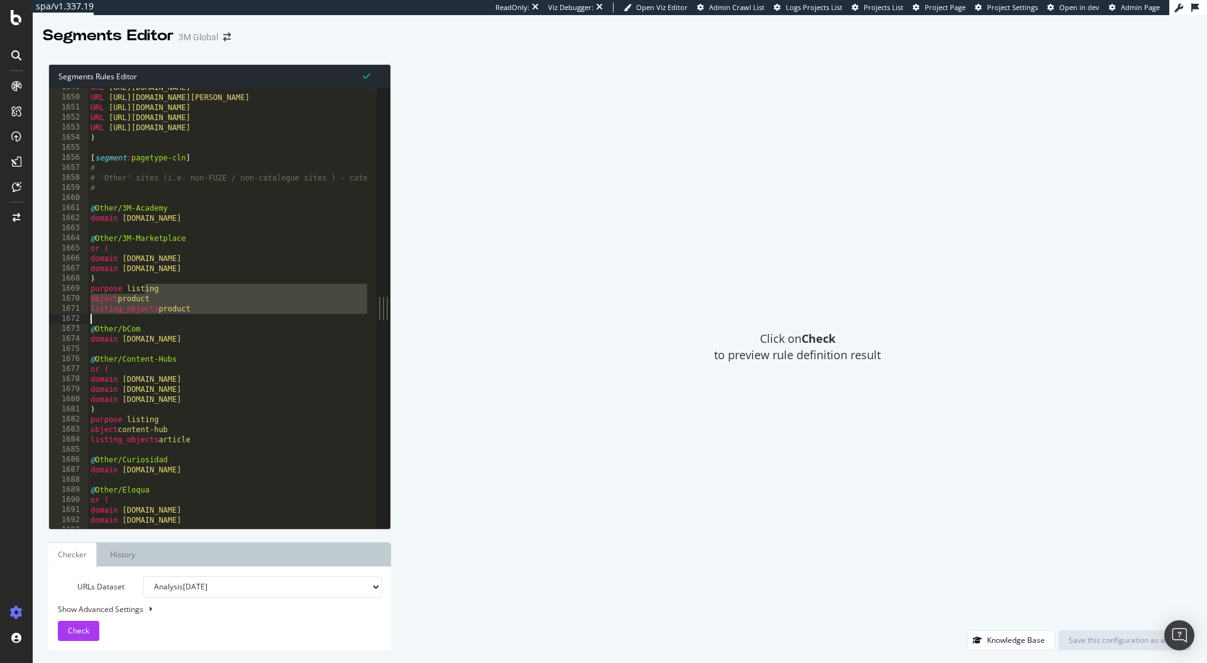
click at [176, 316] on div "URL https://www.3m.com/3M/en_US/medical-us/surgical-drapes/ URL https://www.3m.…" at bounding box center [409, 307] width 643 height 451
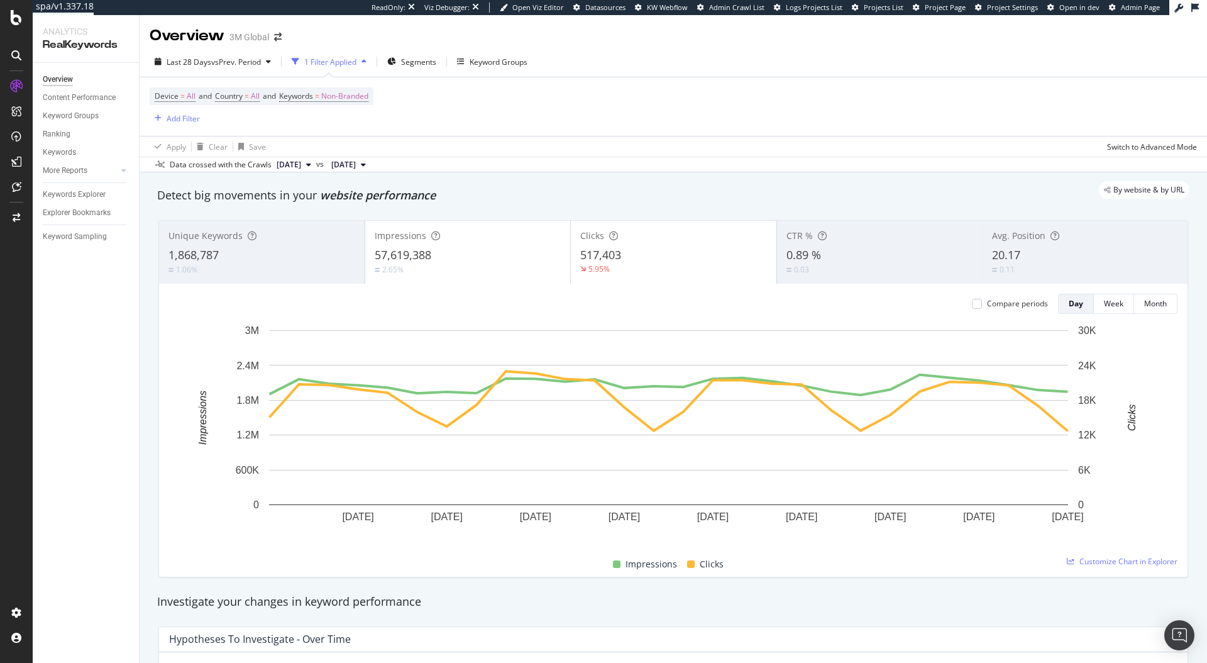
click at [448, 107] on div "Device = All and Country = All and Keywords = Non-Branded Add Filter" at bounding box center [673, 106] width 1047 height 58
click at [79, 196] on div "Keywords Explorer" at bounding box center [74, 194] width 63 height 13
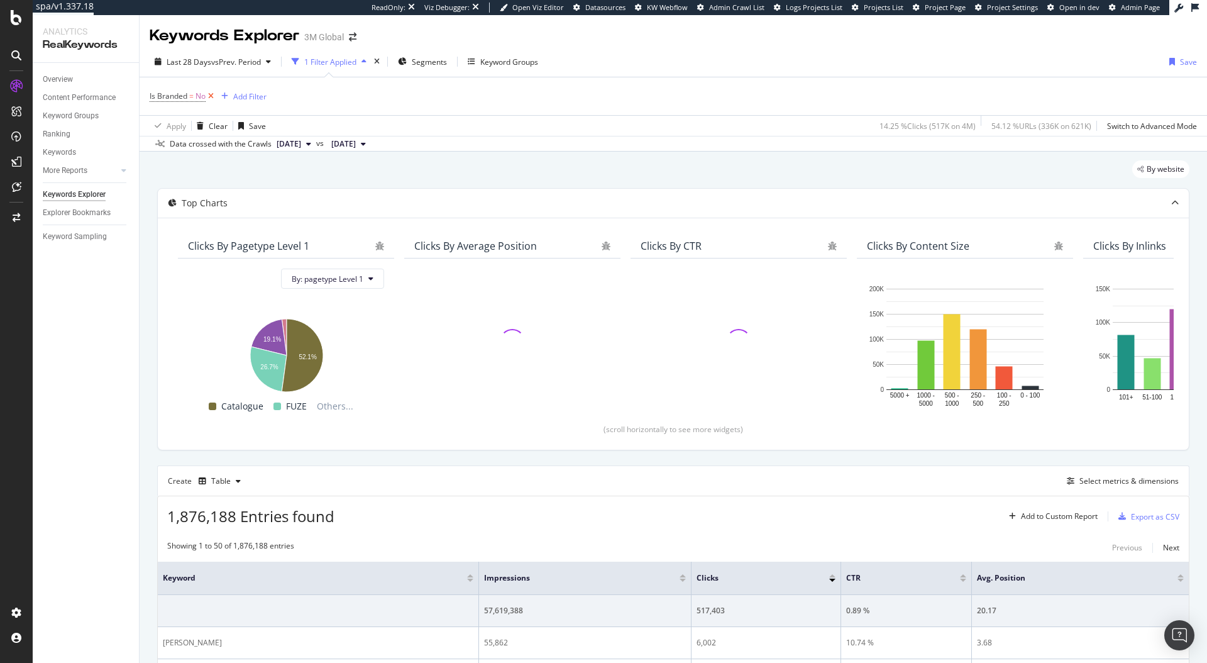
click at [211, 98] on icon at bounding box center [211, 96] width 11 height 13
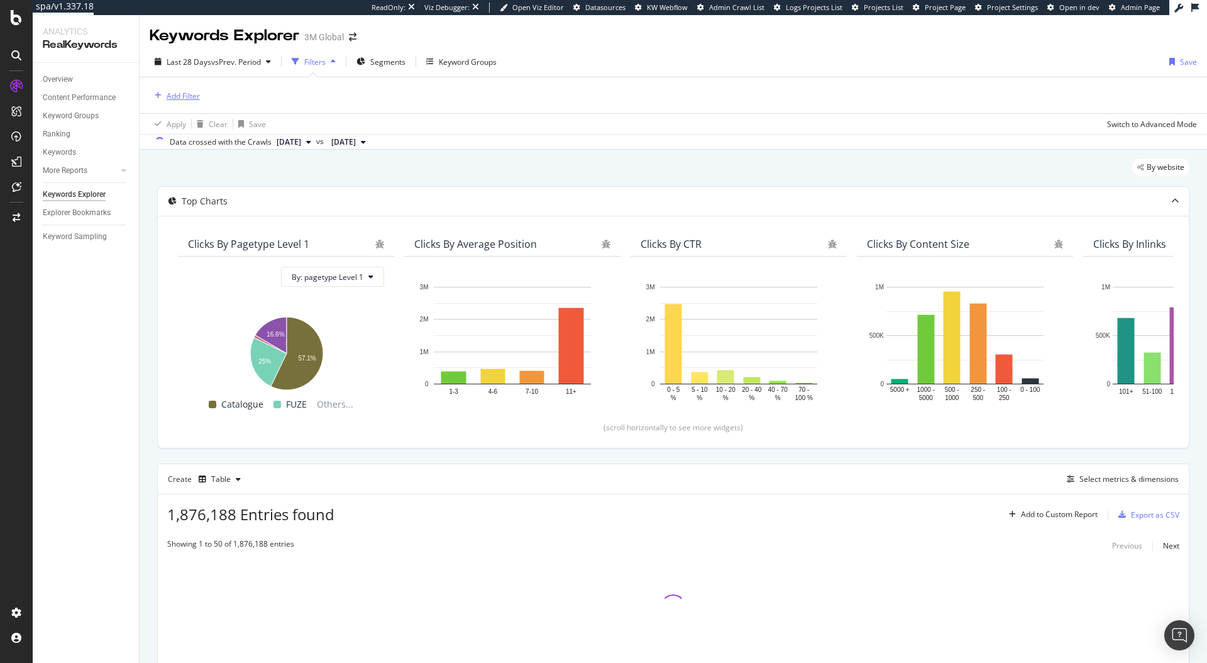
click at [164, 92] on div "button" at bounding box center [158, 96] width 17 height 8
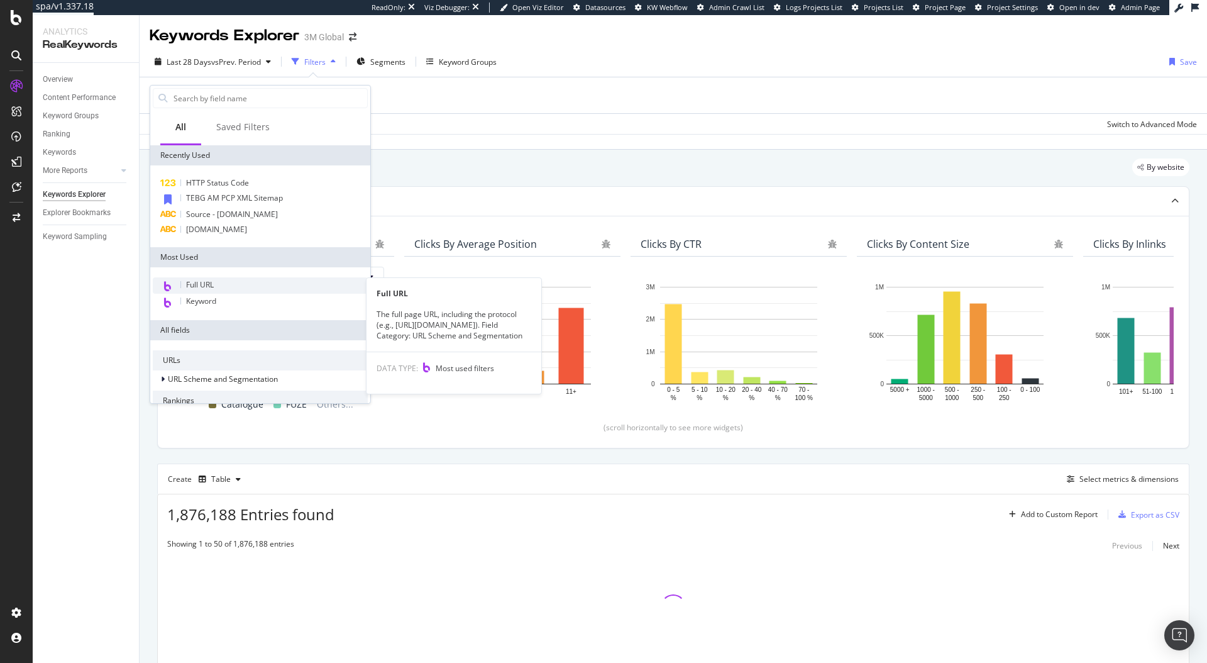
click at [214, 290] on div "Full URL" at bounding box center [260, 285] width 215 height 16
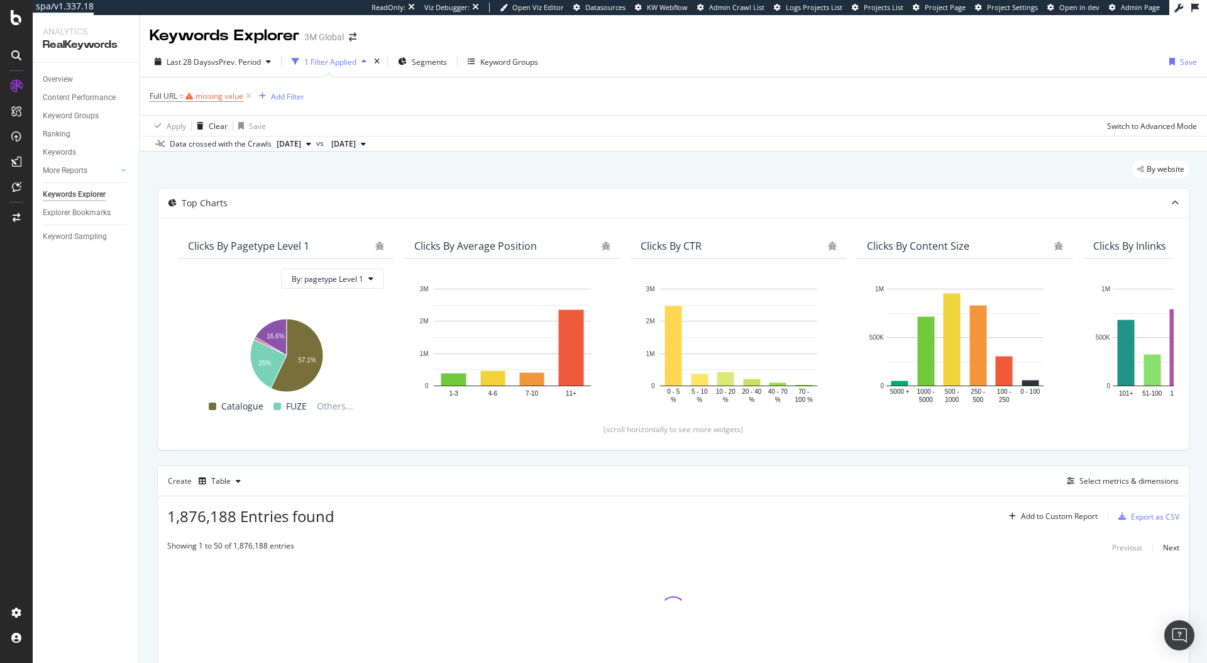
click at [427, 113] on div "Full URL = missing value Add Filter Apply Clear Save Switch to Advanced Mode" at bounding box center [673, 106] width 1047 height 58
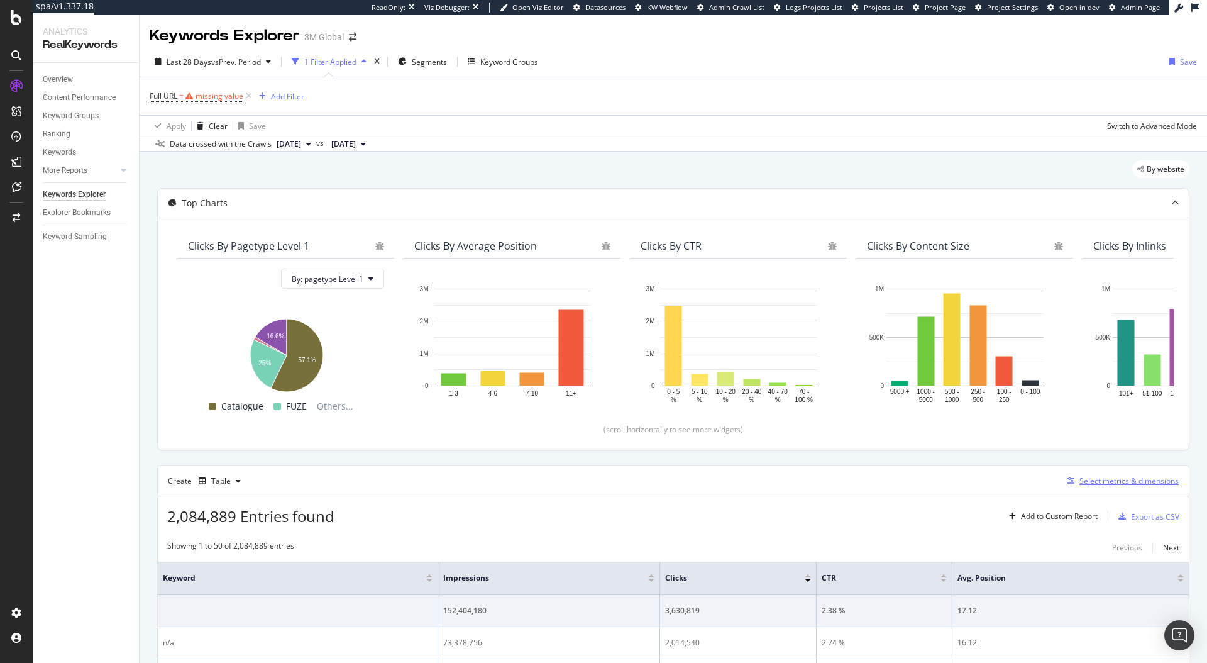
click at [1079, 478] on div "Select metrics & dimensions" at bounding box center [1128, 480] width 99 height 11
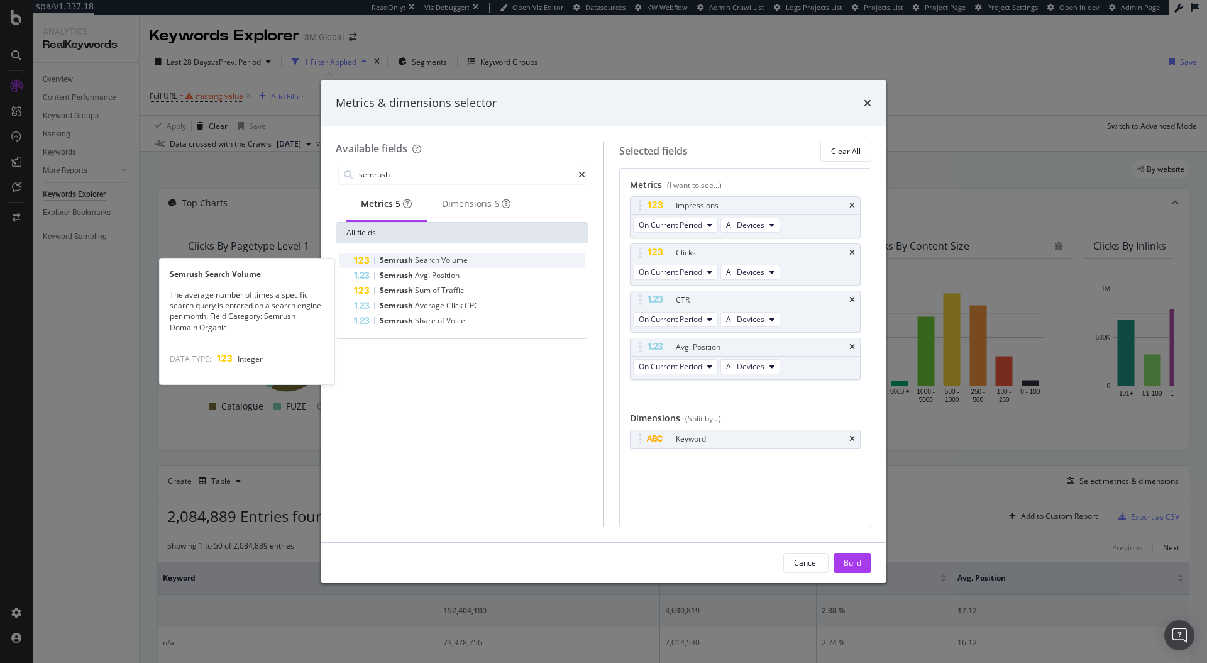
type input "semrush"
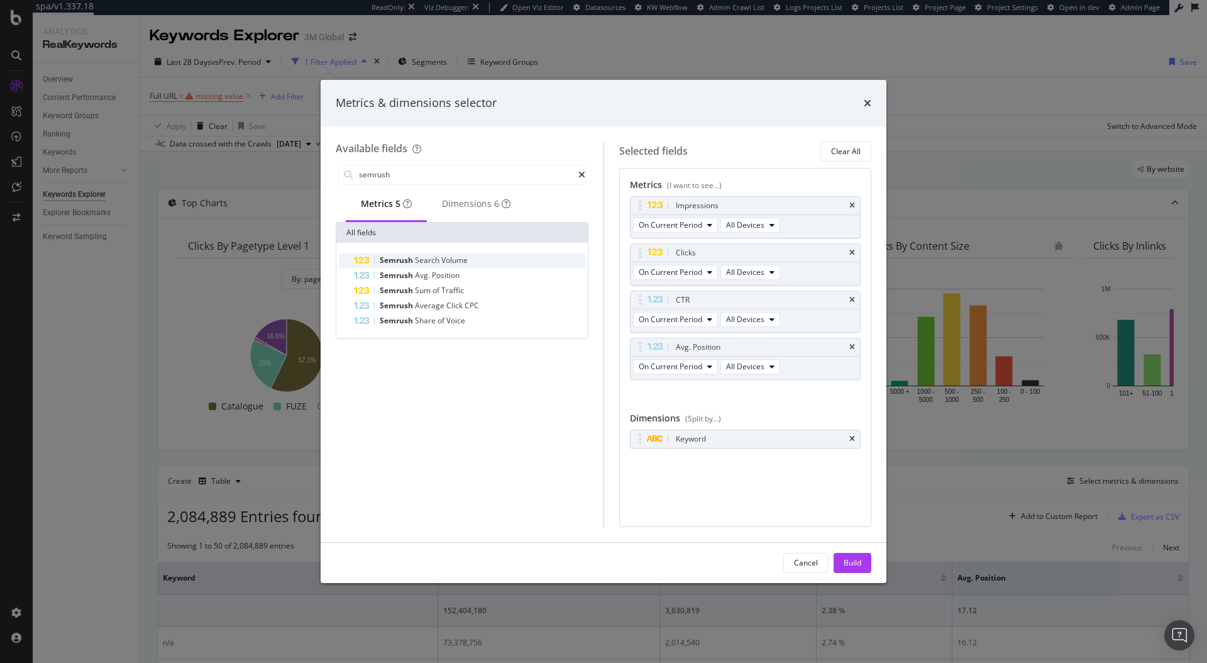
click at [457, 268] on div "Semrush Search Volume" at bounding box center [469, 260] width 231 height 15
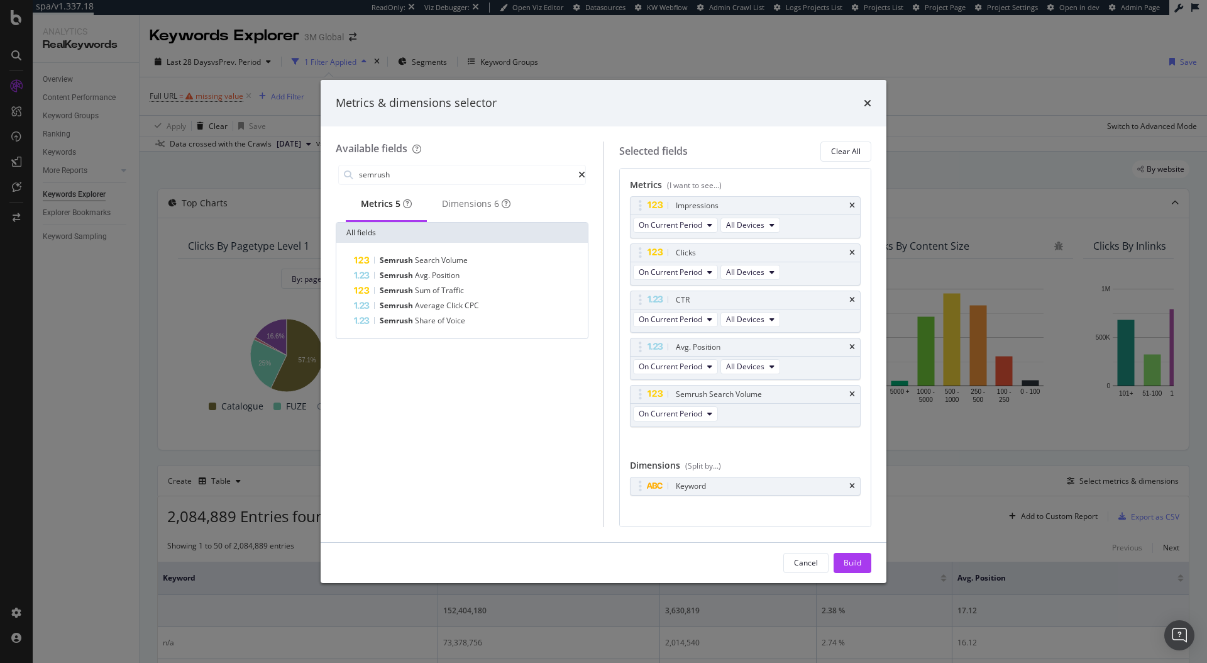
scroll to position [3, 0]
click at [701, 409] on span "On Current Period" at bounding box center [670, 410] width 63 height 11
click at [828, 446] on div "Impressions On Current Period All Devices Clicks On Current Period All Devices …" at bounding box center [745, 323] width 231 height 258
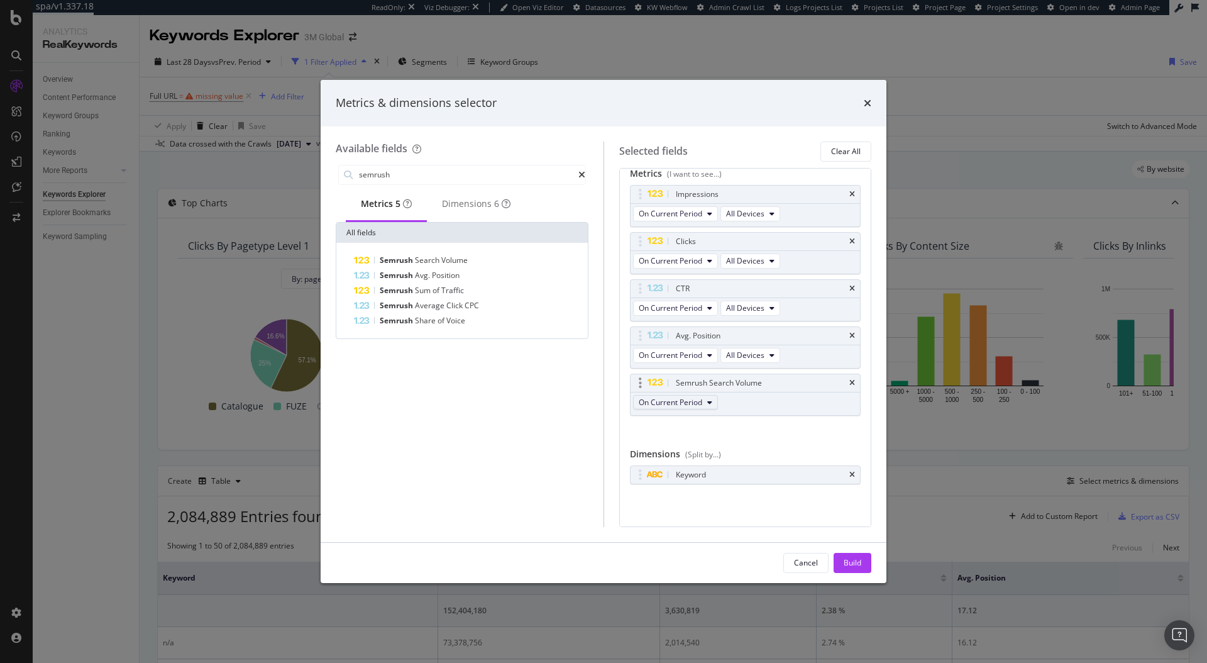
click at [694, 397] on span "On Current Period" at bounding box center [670, 402] width 63 height 11
click at [702, 406] on span "On Current Period" at bounding box center [670, 402] width 63 height 11
click at [742, 442] on div "Metrics (I want to see...) Impressions On Current Period All Devices Clicks On …" at bounding box center [745, 339] width 231 height 344
click at [693, 410] on div "On Current Period" at bounding box center [676, 403] width 92 height 23
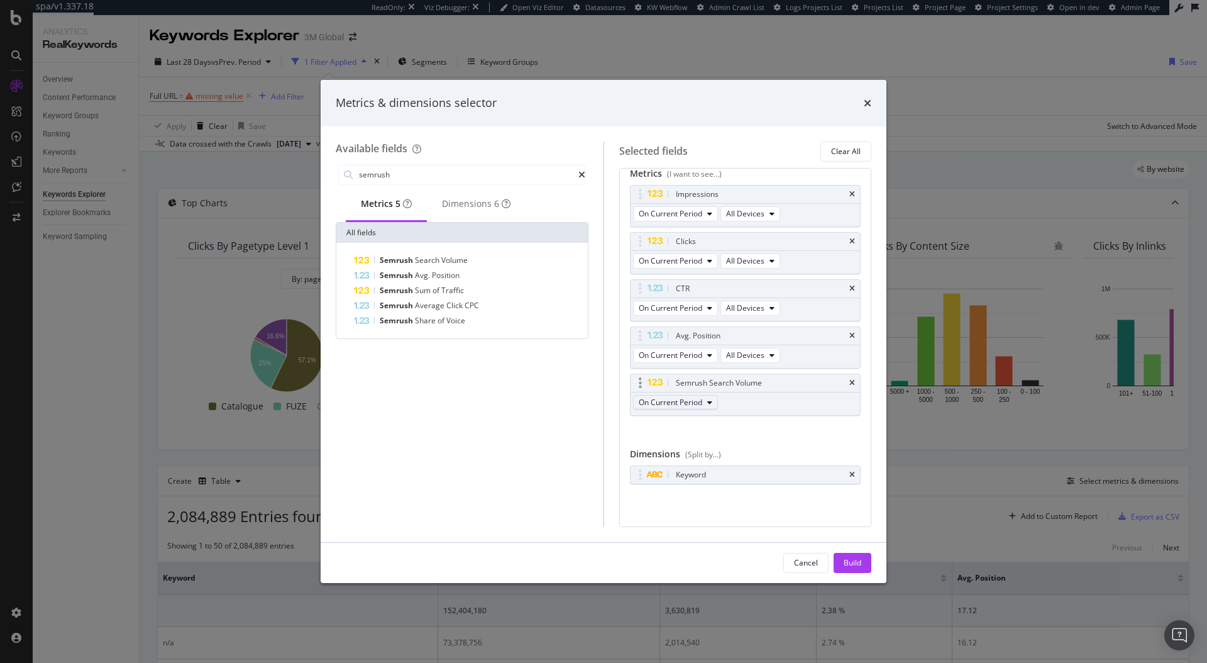
click at [695, 405] on span "On Current Period" at bounding box center [670, 402] width 63 height 11
click at [782, 394] on div "Semrush Search Volume On Current Period" at bounding box center [745, 394] width 231 height 42
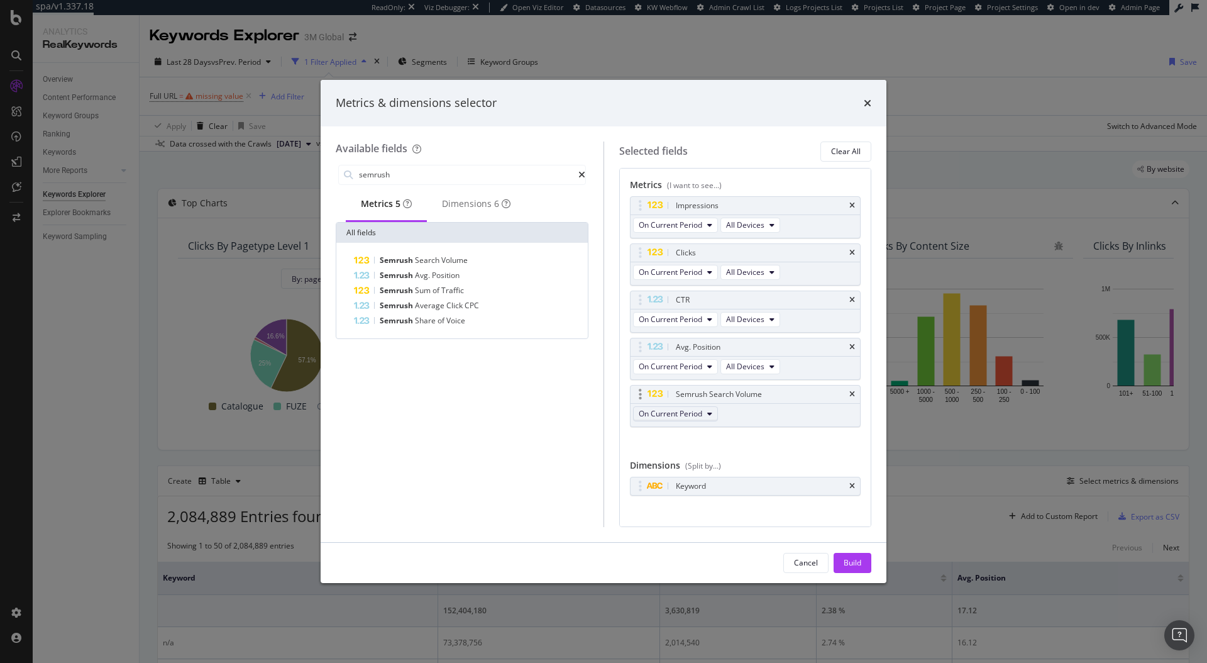
click at [714, 417] on button "On Current Period" at bounding box center [675, 413] width 85 height 15
click at [617, 439] on div "Selected fields Clear All Metrics (I want to see...) Impressions On Current Per…" at bounding box center [737, 333] width 268 height 385
click at [811, 562] on div "Cancel" at bounding box center [806, 562] width 24 height 11
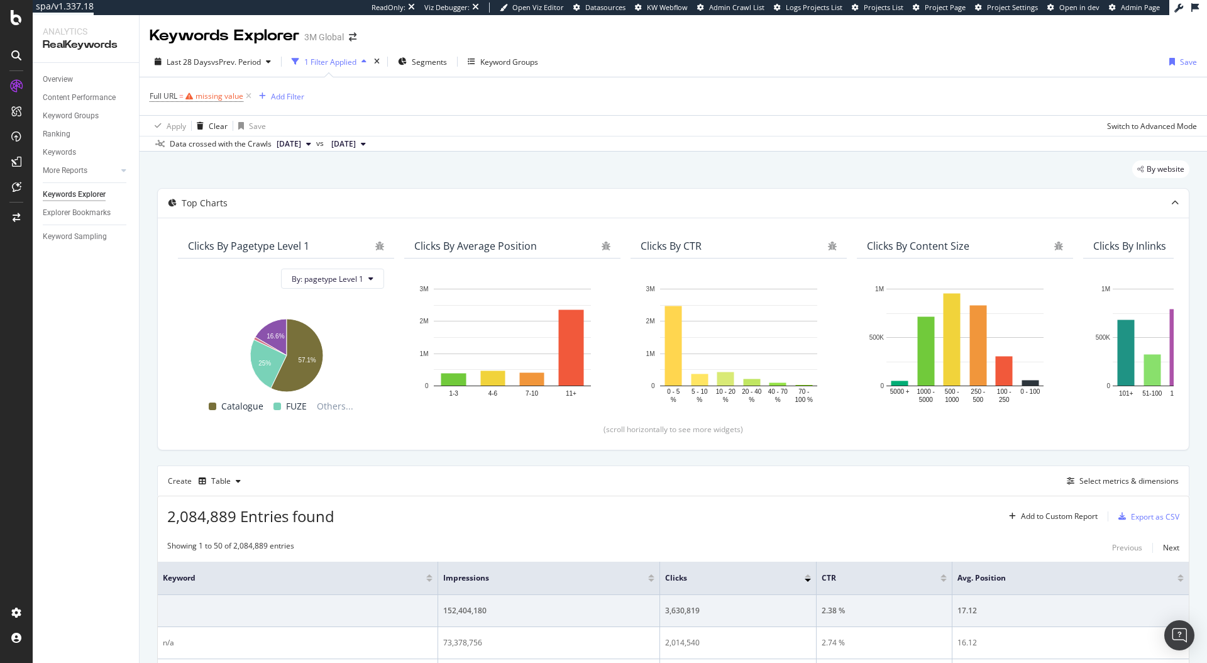
click at [249, 96] on icon at bounding box center [248, 96] width 11 height 13
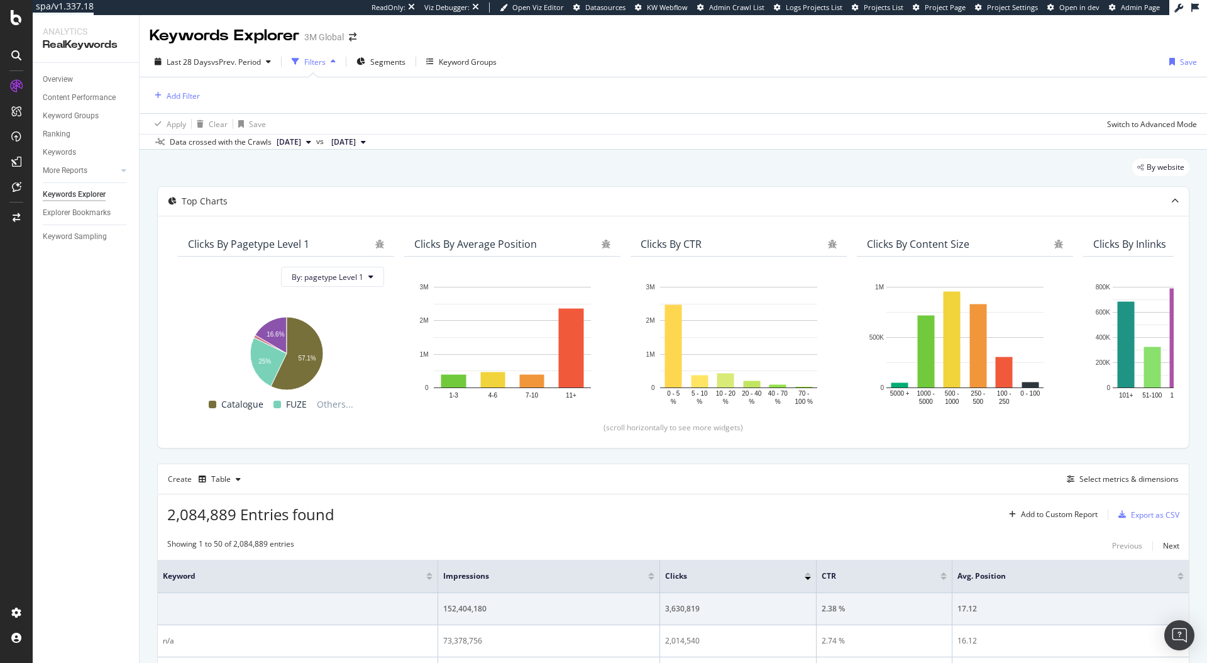
click at [541, 38] on div "Keywords Explorer 3M Global" at bounding box center [673, 30] width 1067 height 31
